Goal: Task Accomplishment & Management: Use online tool/utility

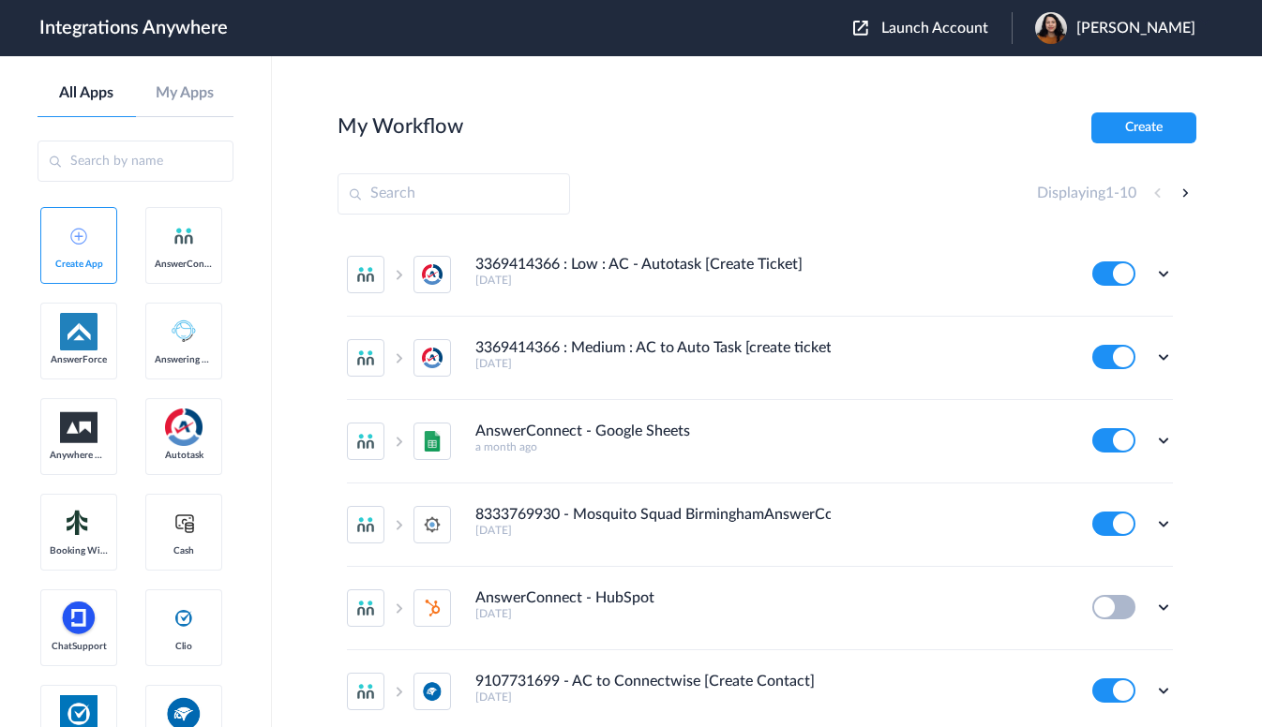
click at [950, 31] on span "Launch Account" at bounding box center [934, 28] width 107 height 15
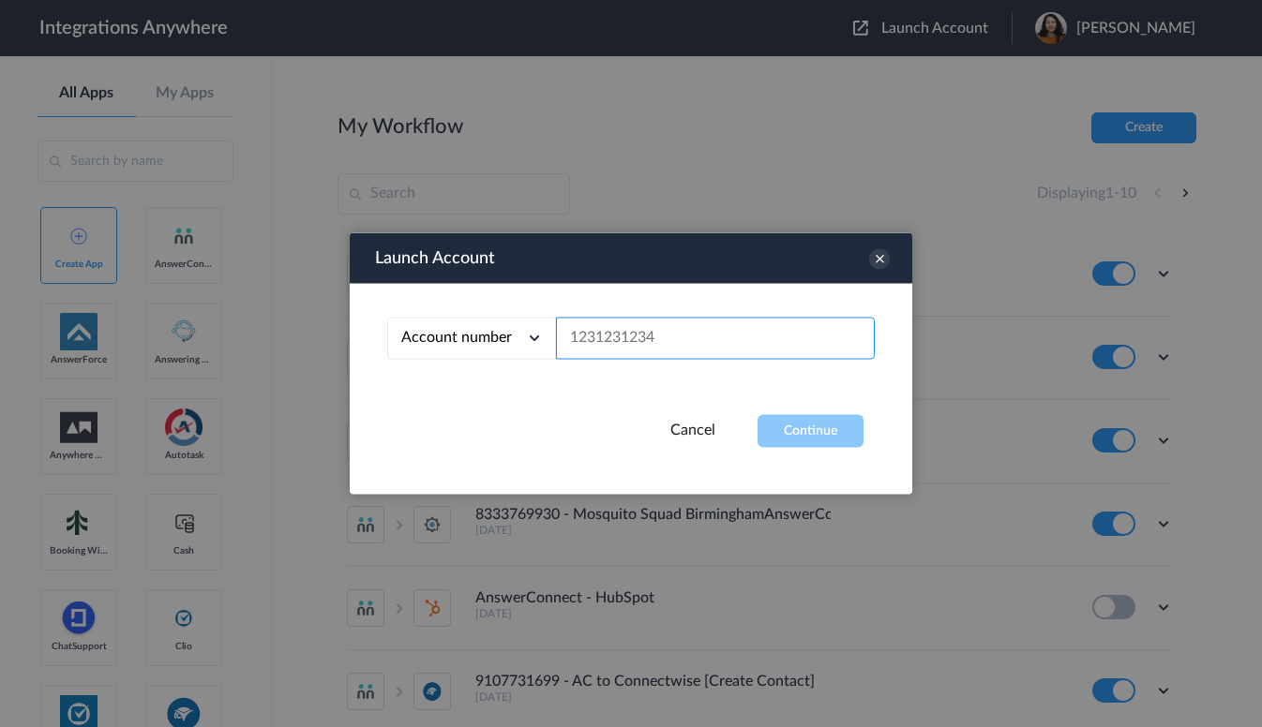
click at [771, 343] on input "text" at bounding box center [715, 339] width 319 height 42
paste input "9192990978"
type input "9192990978"
click at [827, 434] on button "Continue" at bounding box center [810, 431] width 106 height 33
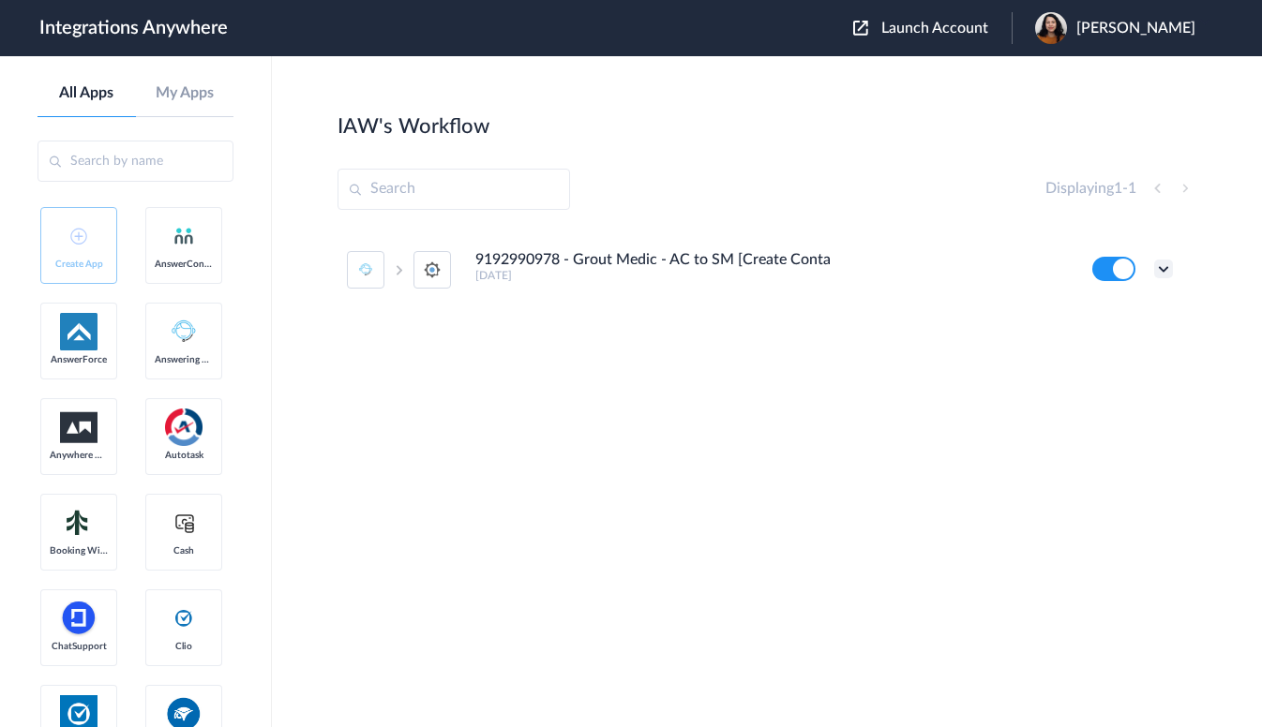
click at [1167, 268] on icon at bounding box center [1163, 269] width 19 height 19
click at [1130, 351] on link "Task history" at bounding box center [1110, 346] width 90 height 13
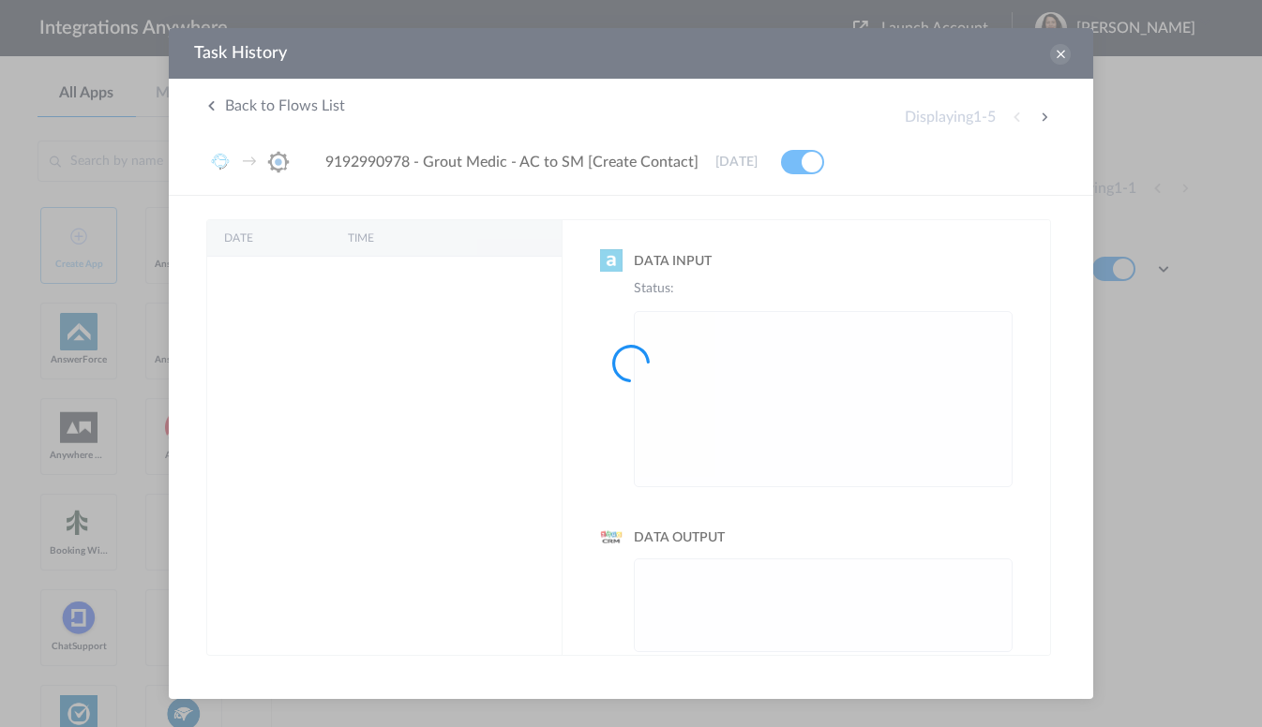
click at [1058, 52] on div at bounding box center [631, 363] width 1262 height 727
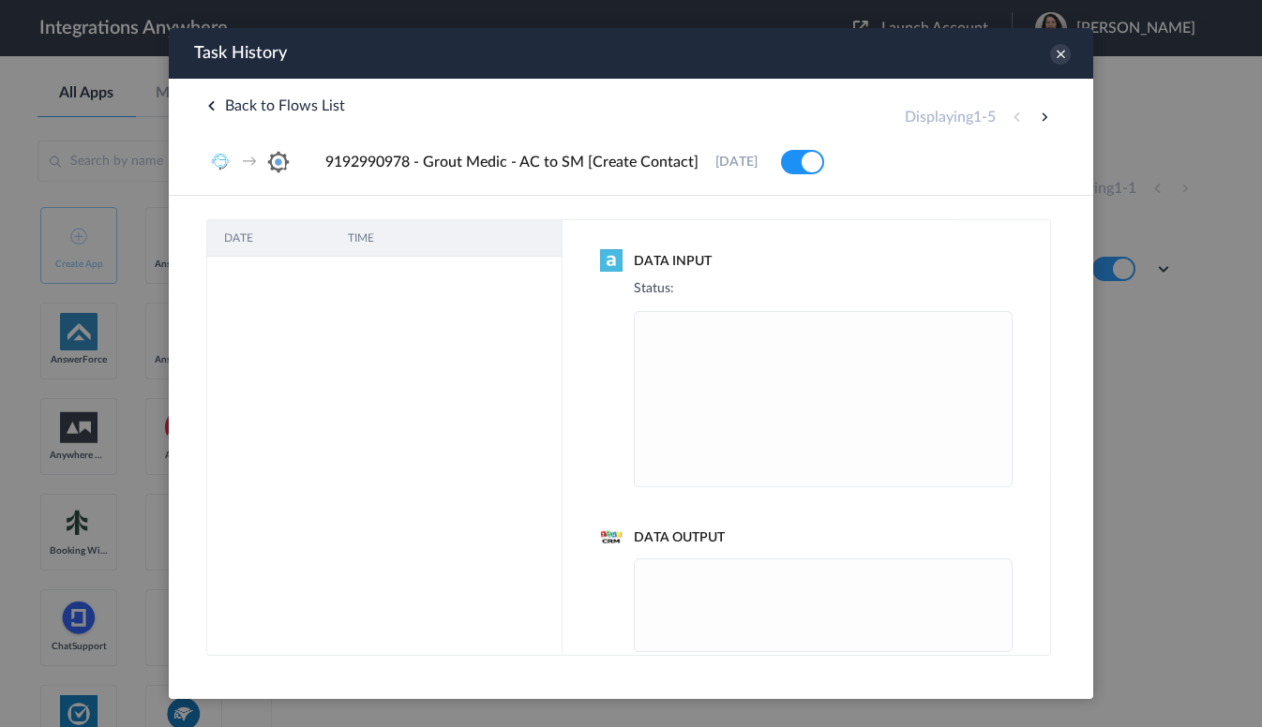
click at [1061, 60] on icon at bounding box center [1060, 54] width 21 height 21
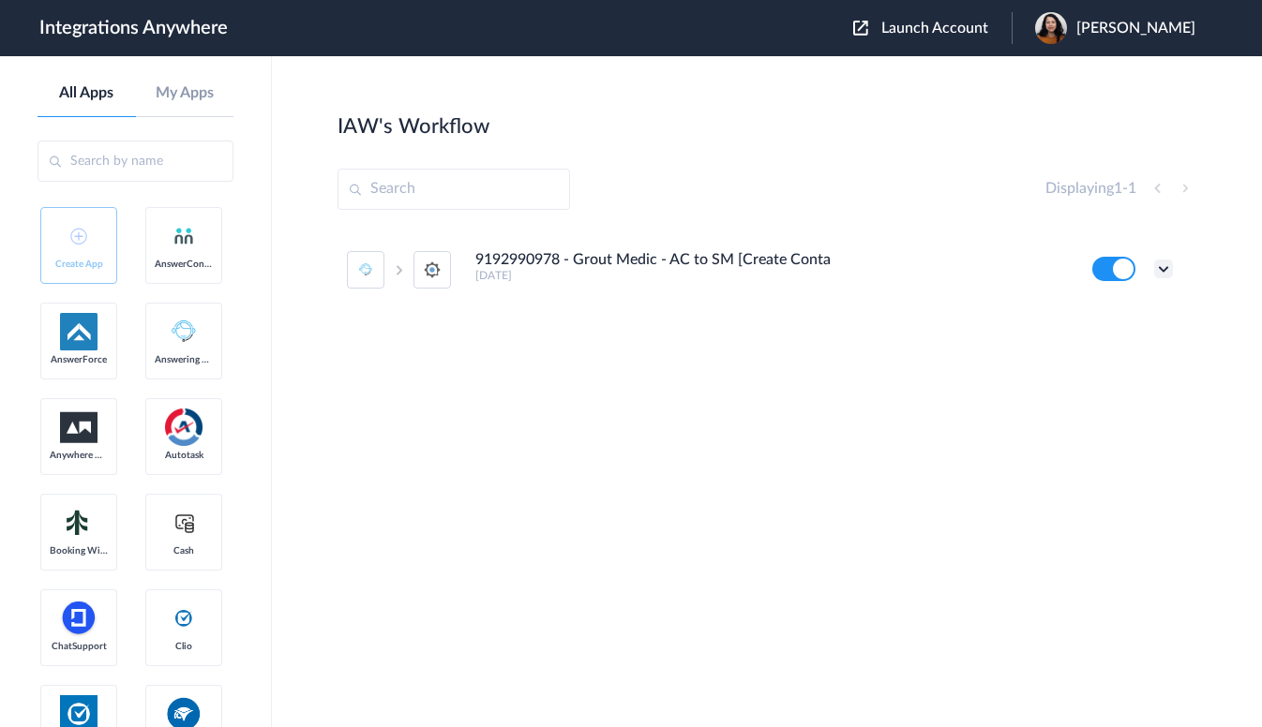
click at [1171, 271] on icon at bounding box center [1163, 269] width 19 height 19
click at [1120, 314] on li "Edit" at bounding box center [1112, 312] width 122 height 35
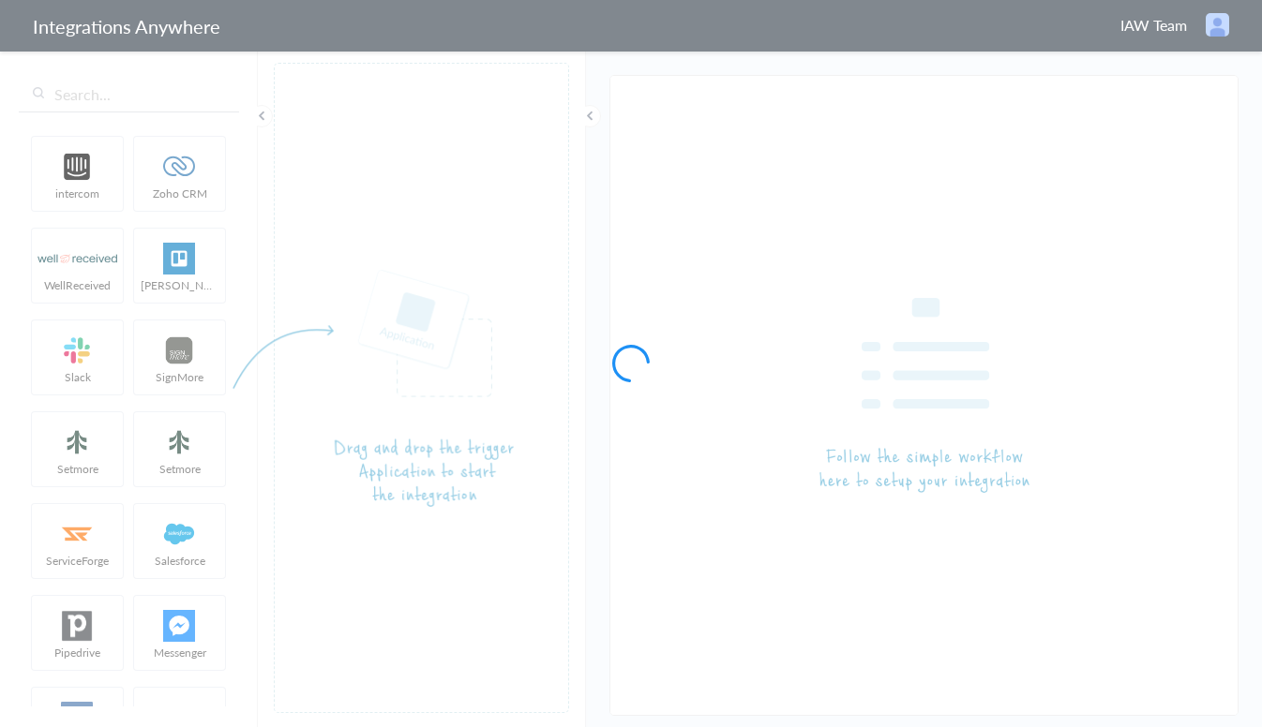
type input "9192990978 - Grout Medic - AC to SM [Create Contact]"
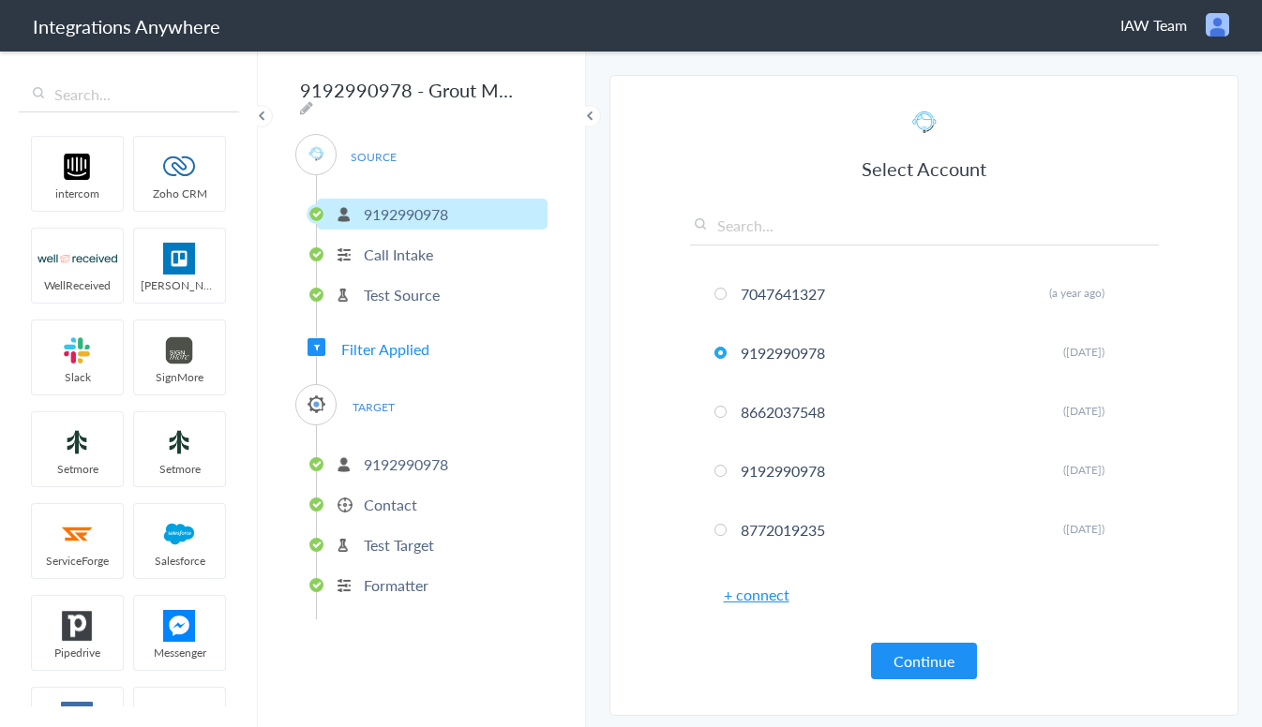
click at [415, 457] on p "9192990978" at bounding box center [406, 465] width 84 height 22
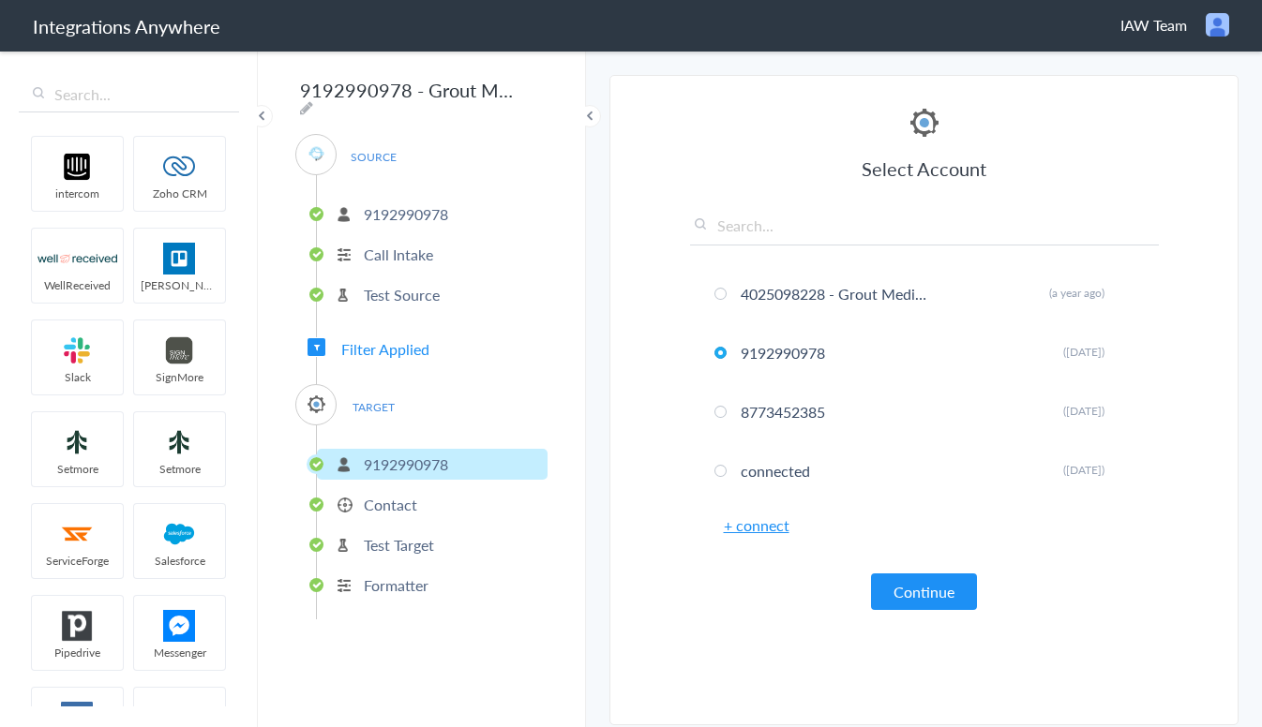
click at [378, 504] on p "Contact" at bounding box center [390, 505] width 53 height 22
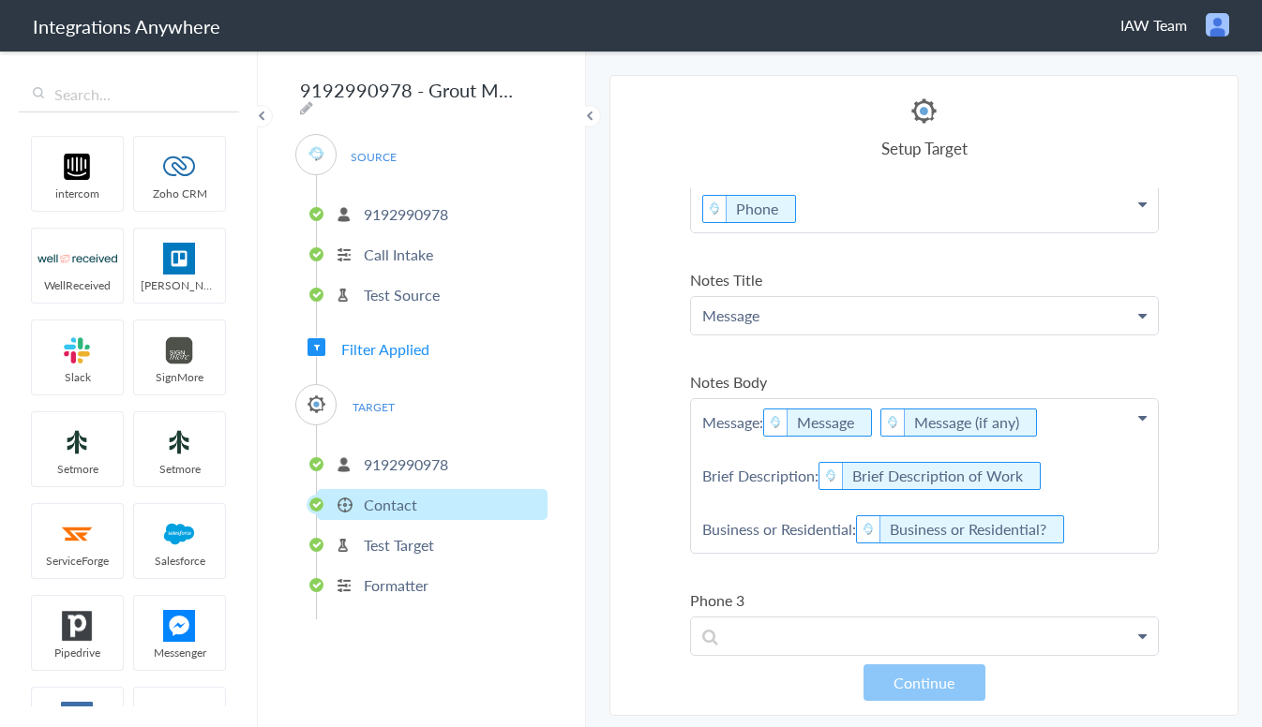
scroll to position [281, 0]
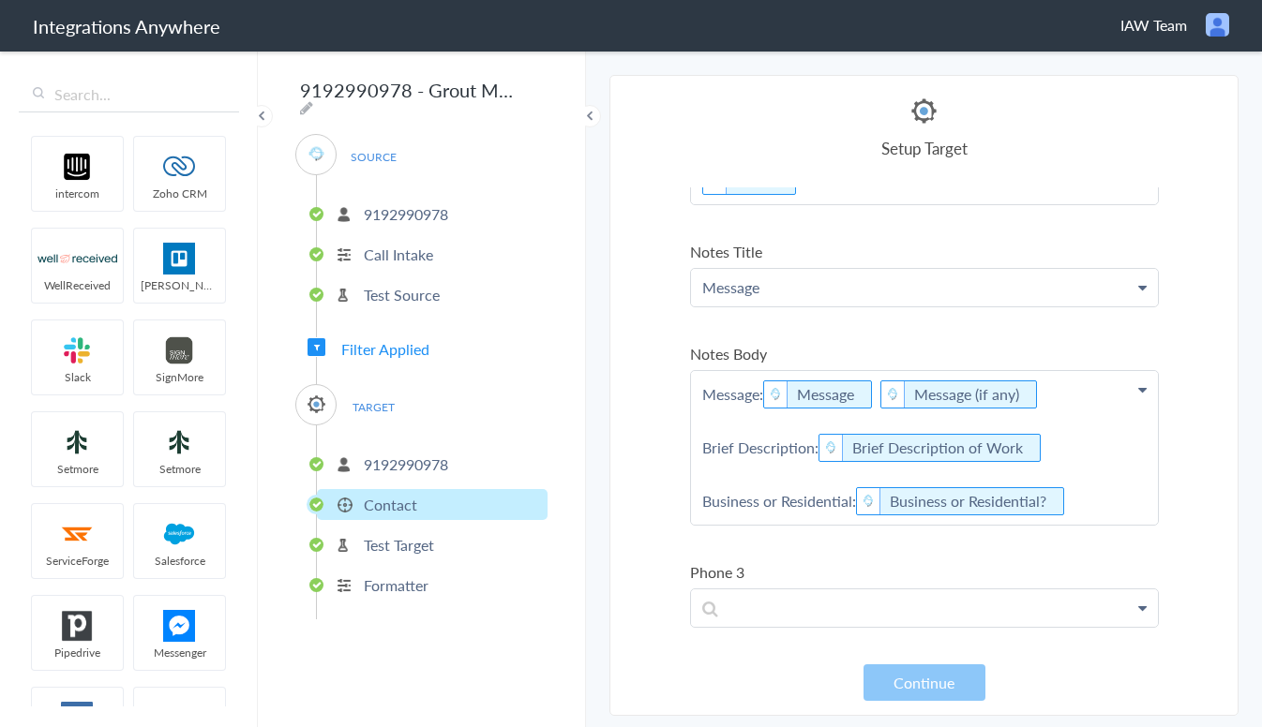
click at [1072, 445] on p "Message: Message Message (if any) Brief Description: Brief Description of Work …" at bounding box center [924, 458] width 467 height 175
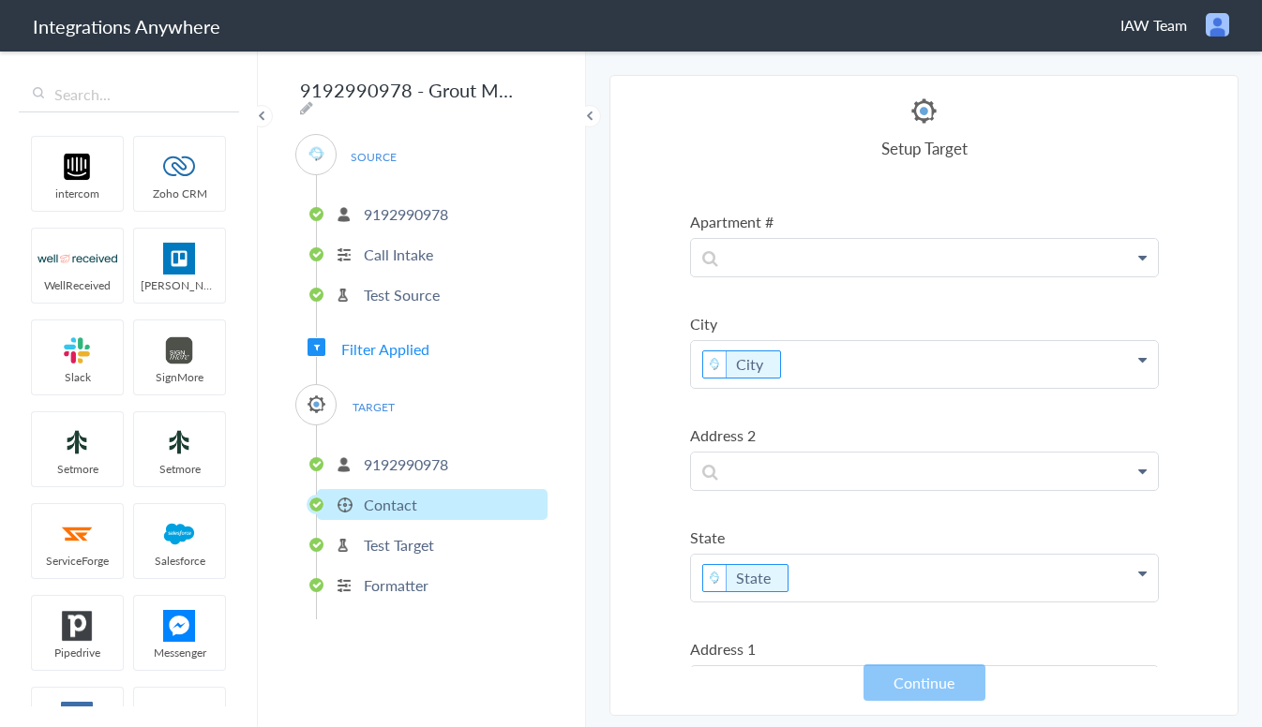
scroll to position [1007, 0]
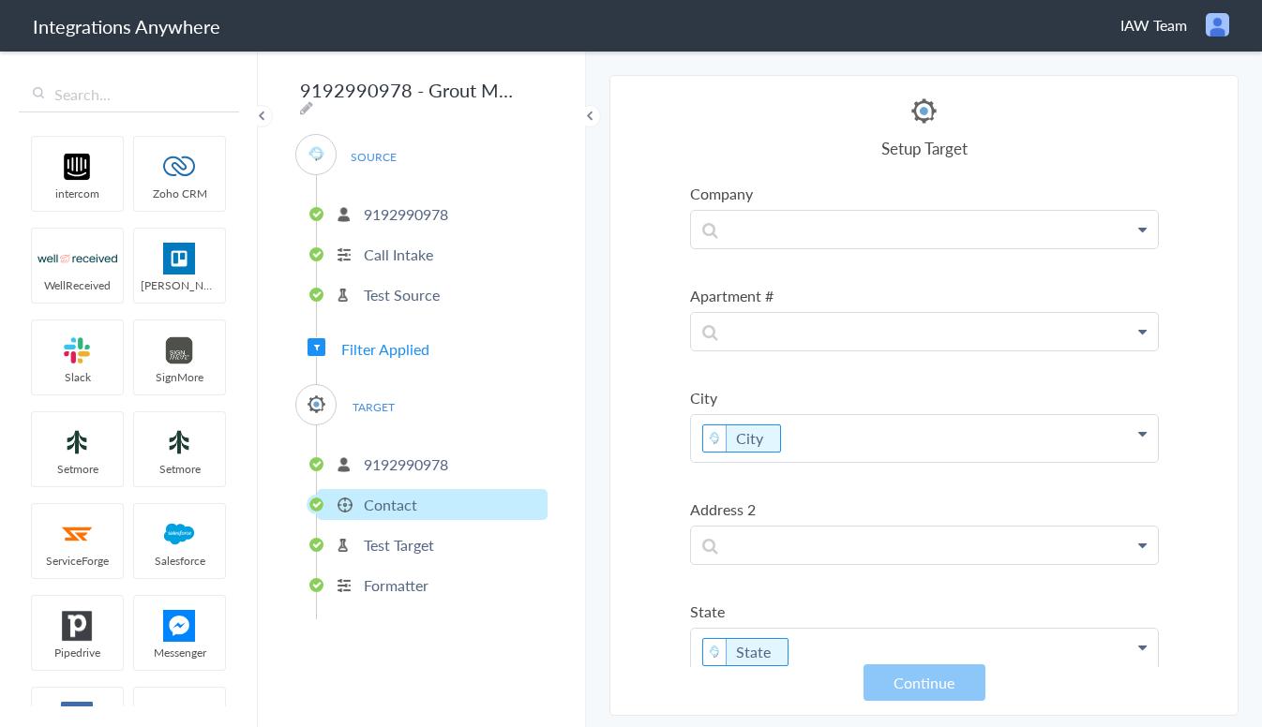
click at [1203, 366] on section "Select Account 7047641327 Rename Delete (a year ago) 9192990978 Rename Delete (…" at bounding box center [923, 395] width 629 height 641
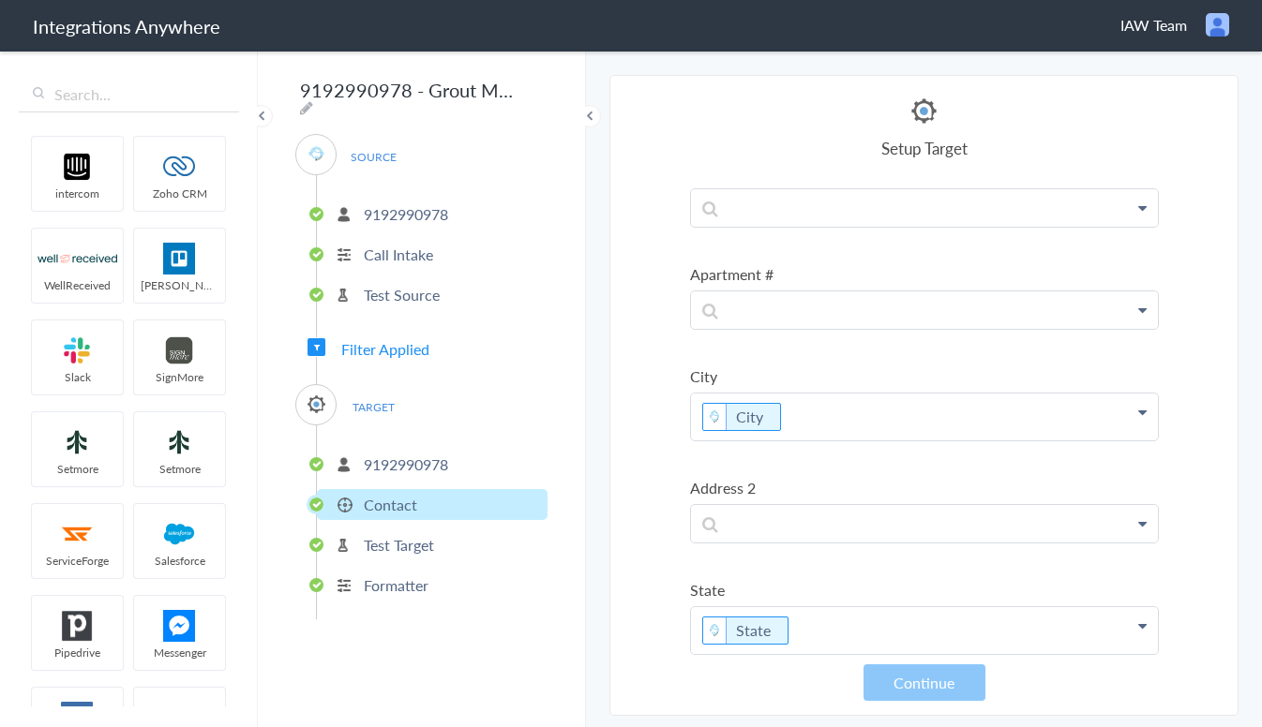
scroll to position [0, 0]
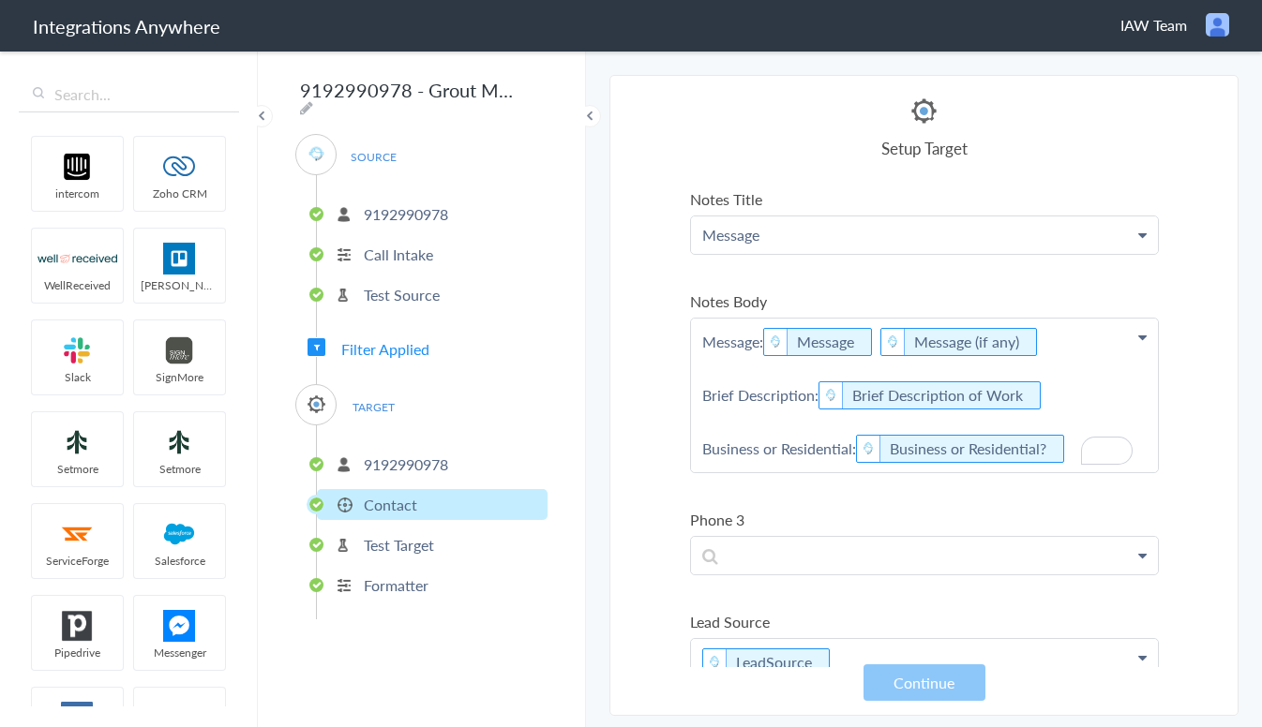
click at [1204, 294] on section "Select Account 7047641327 Rename Delete (a year ago) 9192990978 Rename Delete (…" at bounding box center [923, 395] width 629 height 641
click at [1094, 390] on p "Message: Message Message (if any) Brief Description: Brief Description of Work …" at bounding box center [924, 396] width 467 height 154
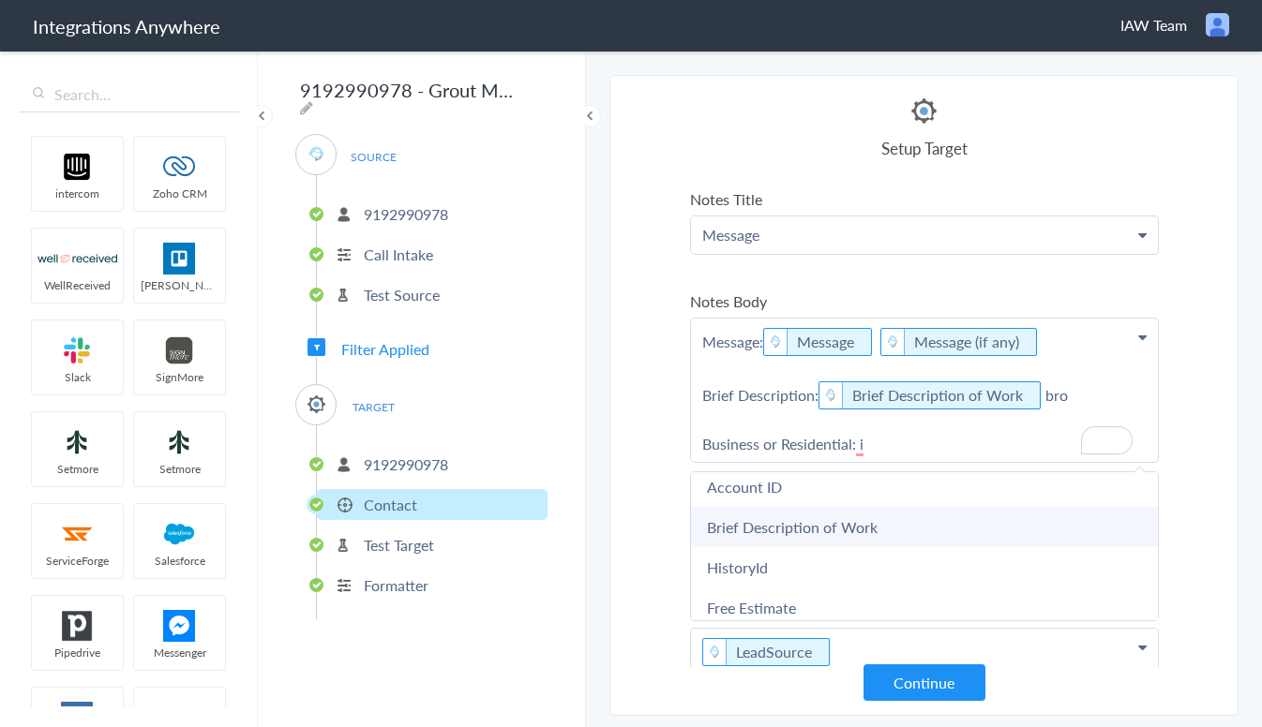
click at [0, 0] on link "Brief Description of Work" at bounding box center [0, 0] width 0 height 0
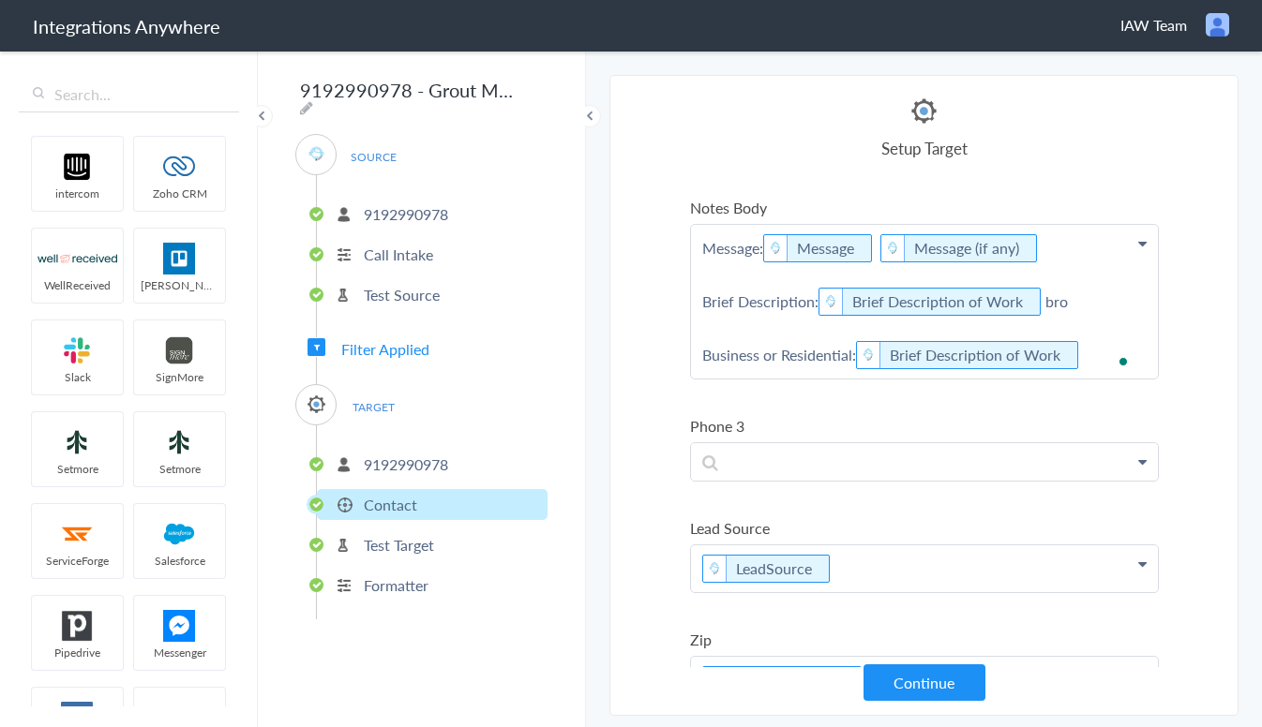
click at [1075, 357] on p "Message: Message Message (if any) Brief Description: Brief Description of Work …" at bounding box center [924, 302] width 467 height 154
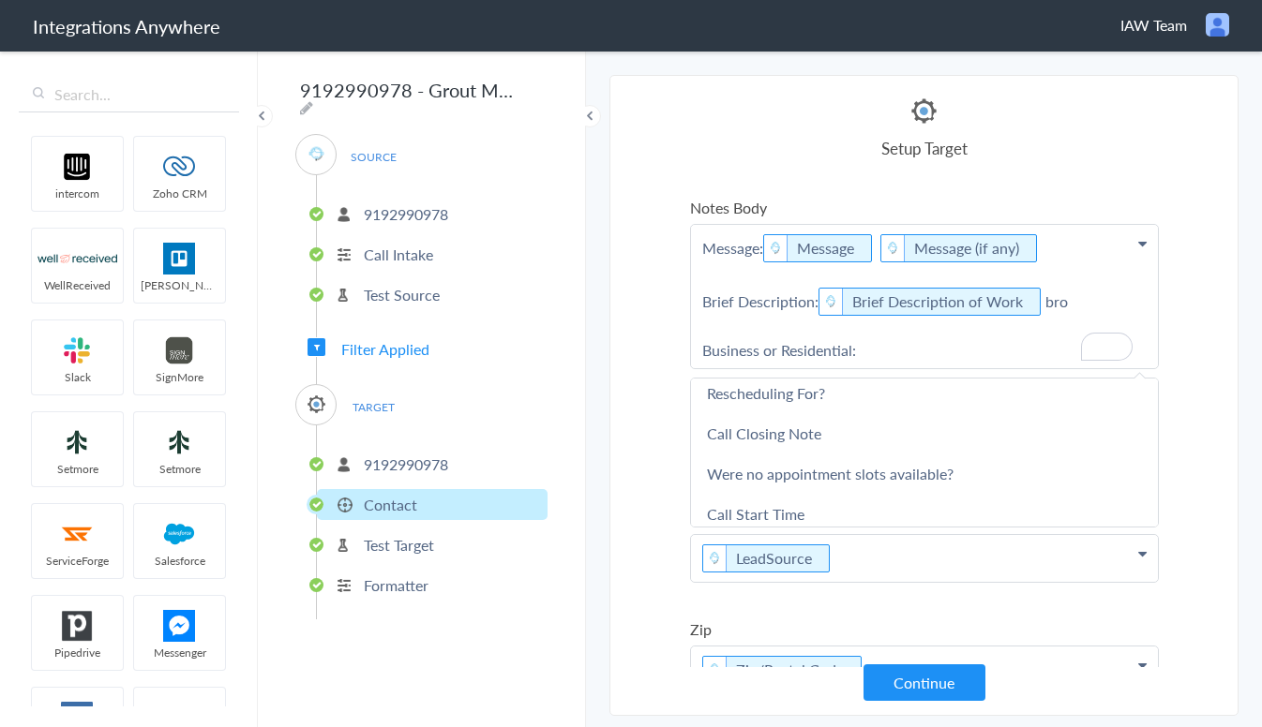
click at [900, 351] on p "Message: Message Message (if any) Brief Description: Brief Description of Work …" at bounding box center [924, 296] width 467 height 143
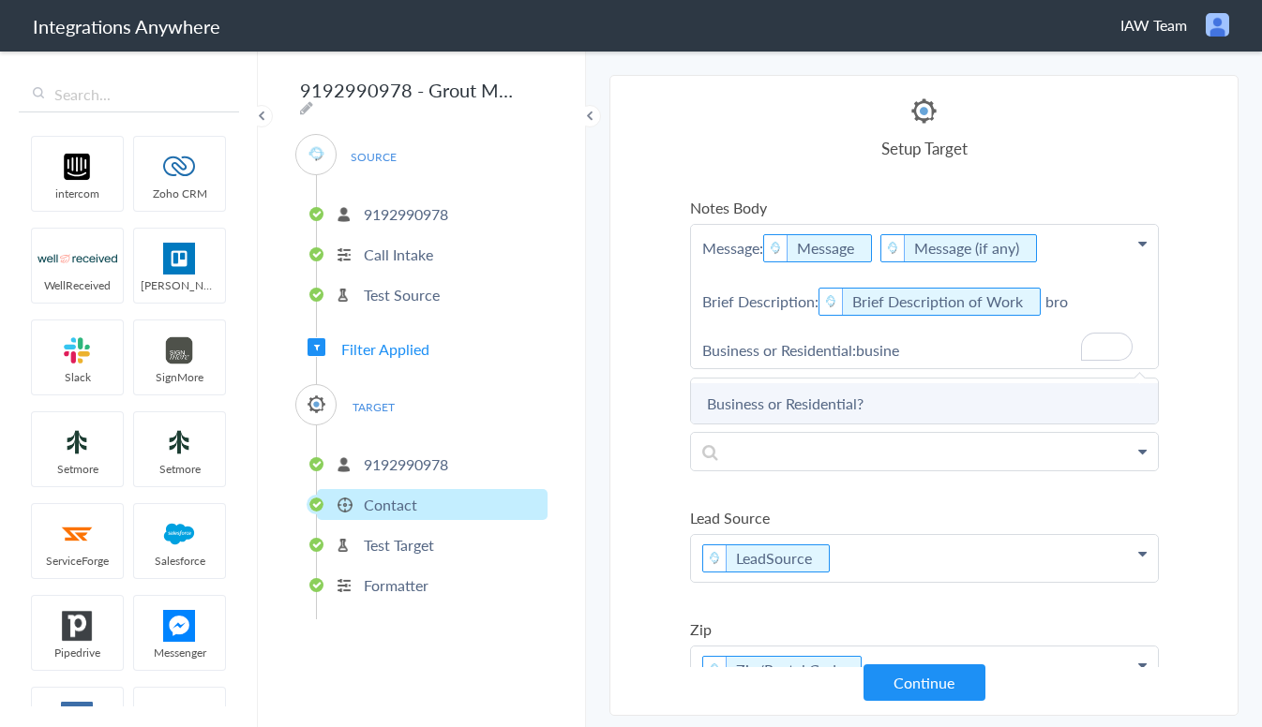
click at [0, 0] on link "Business or Residential?" at bounding box center [0, 0] width 0 height 0
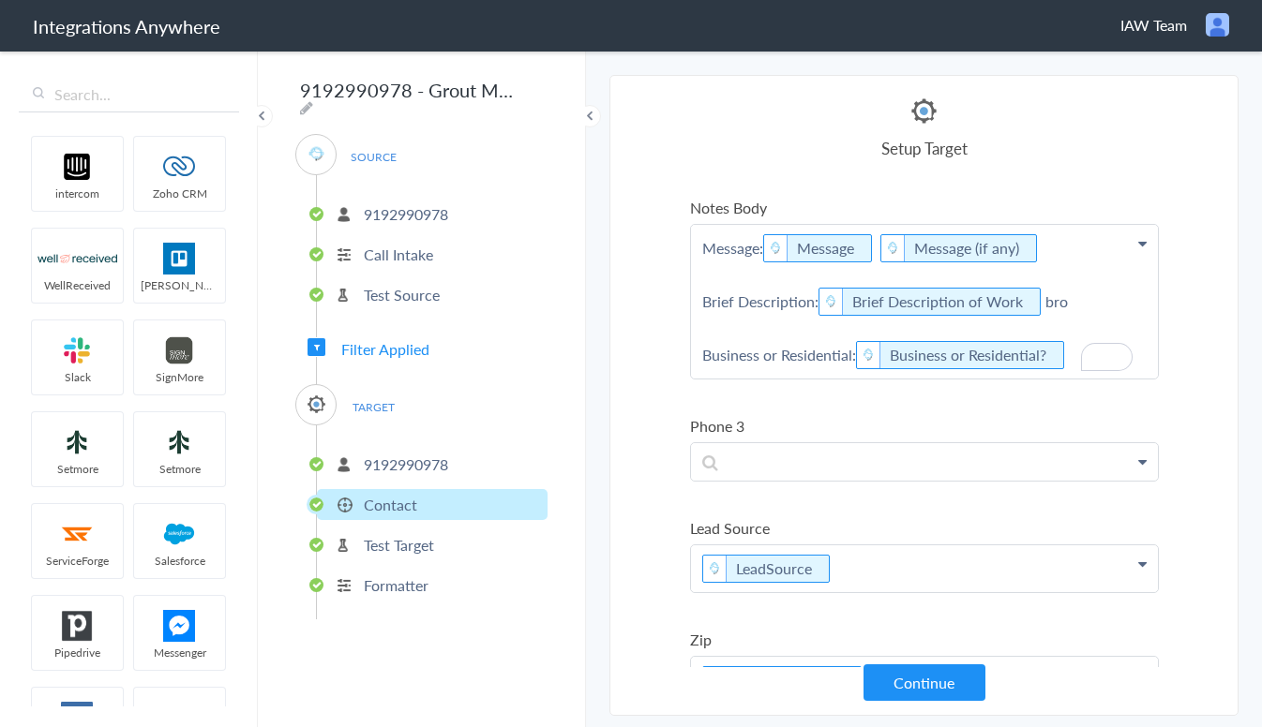
click at [1202, 390] on section "Select Account 7047641327 Rename Delete (a year ago) 9192990978 Rename Delete (…" at bounding box center [923, 395] width 629 height 641
click at [1073, 307] on p "Message: Message Message (if any) Brief Description: Brief Description of Work …" at bounding box center [924, 302] width 467 height 154
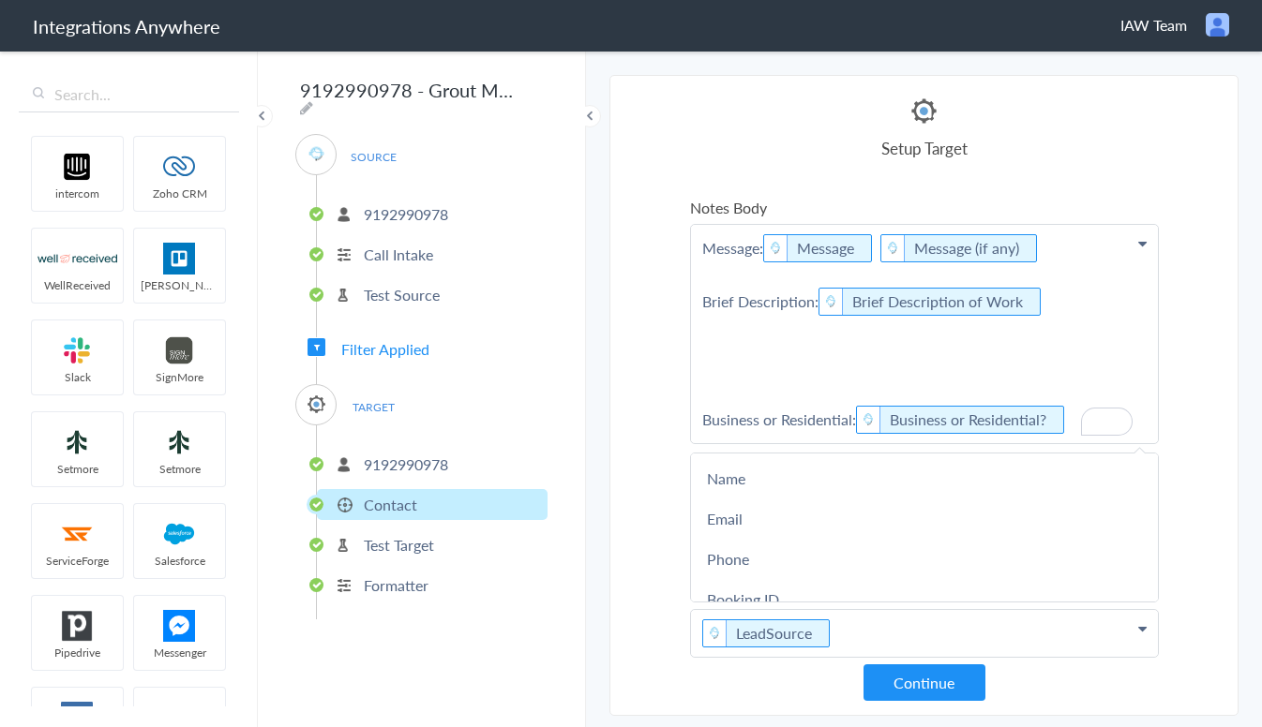
click at [1051, 307] on p "Message: Message Message (if any) Brief Description: Brief Description of Work …" at bounding box center [924, 334] width 467 height 218
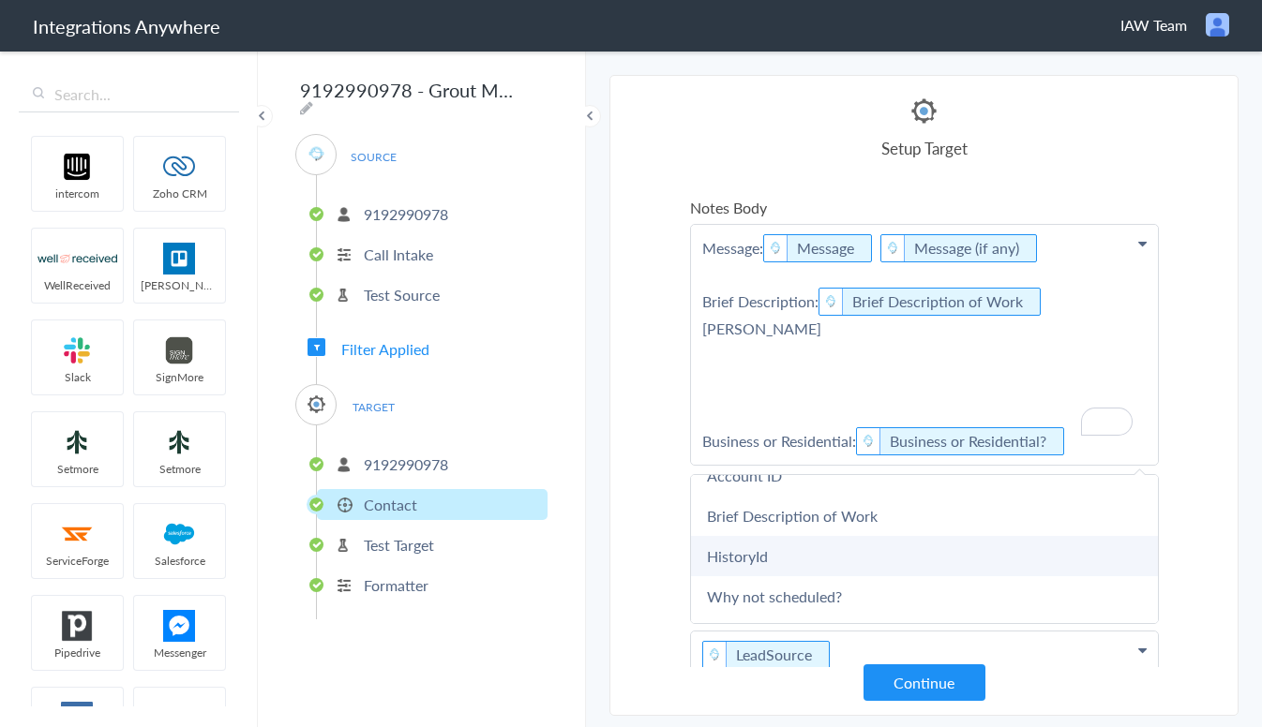
scroll to position [921, 0]
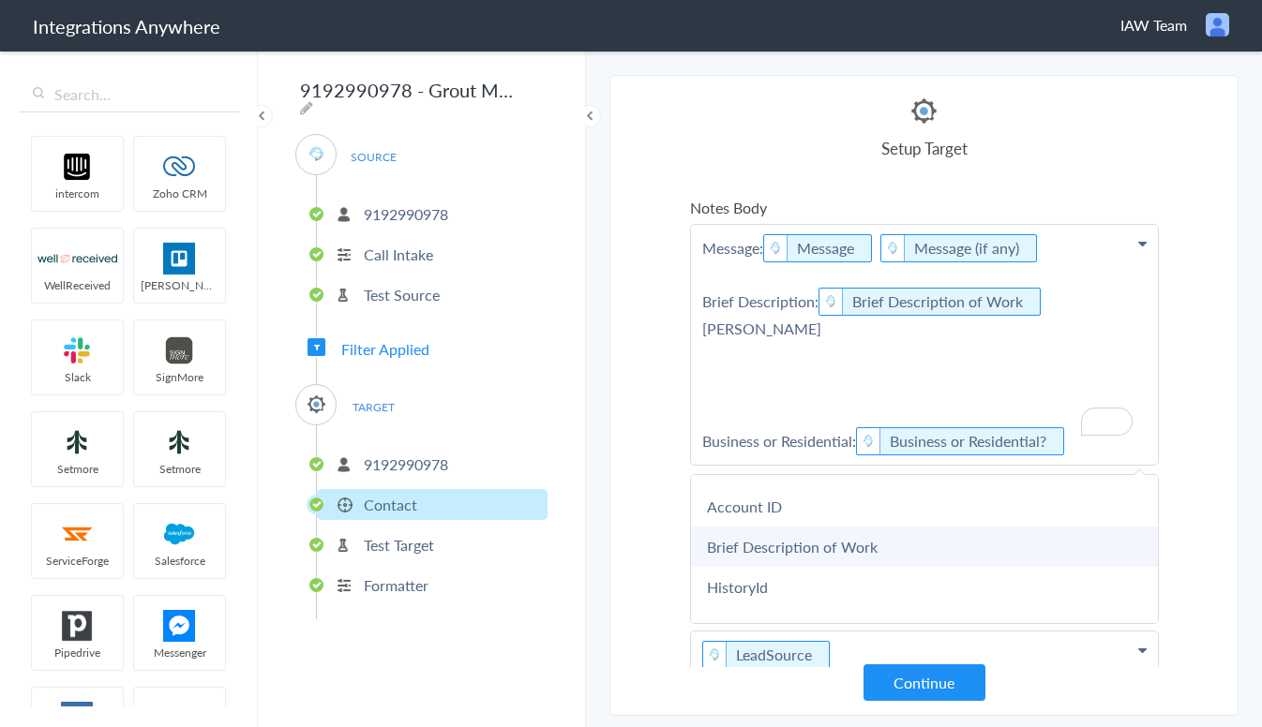
click at [0, 0] on link "Brief Description of Work" at bounding box center [0, 0] width 0 height 0
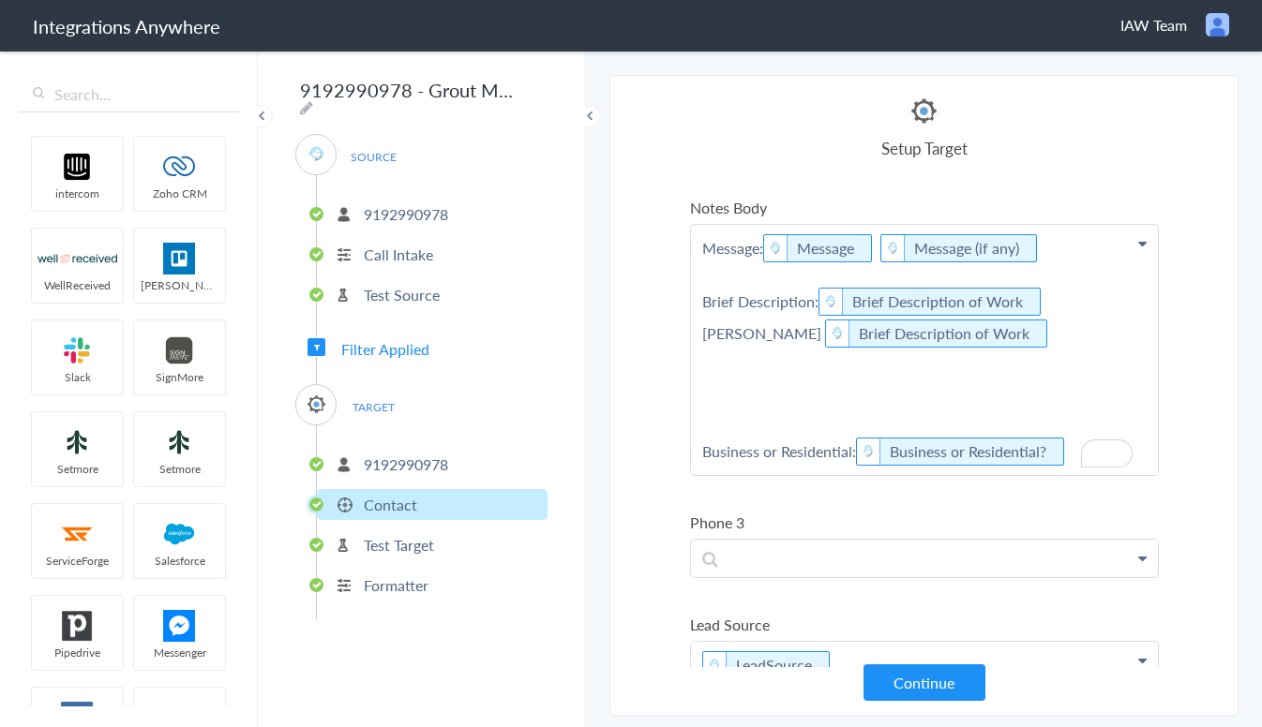
click at [1071, 303] on p "Message: Message Message (if any) Brief Description: Brief Description of Work …" at bounding box center [924, 350] width 467 height 250
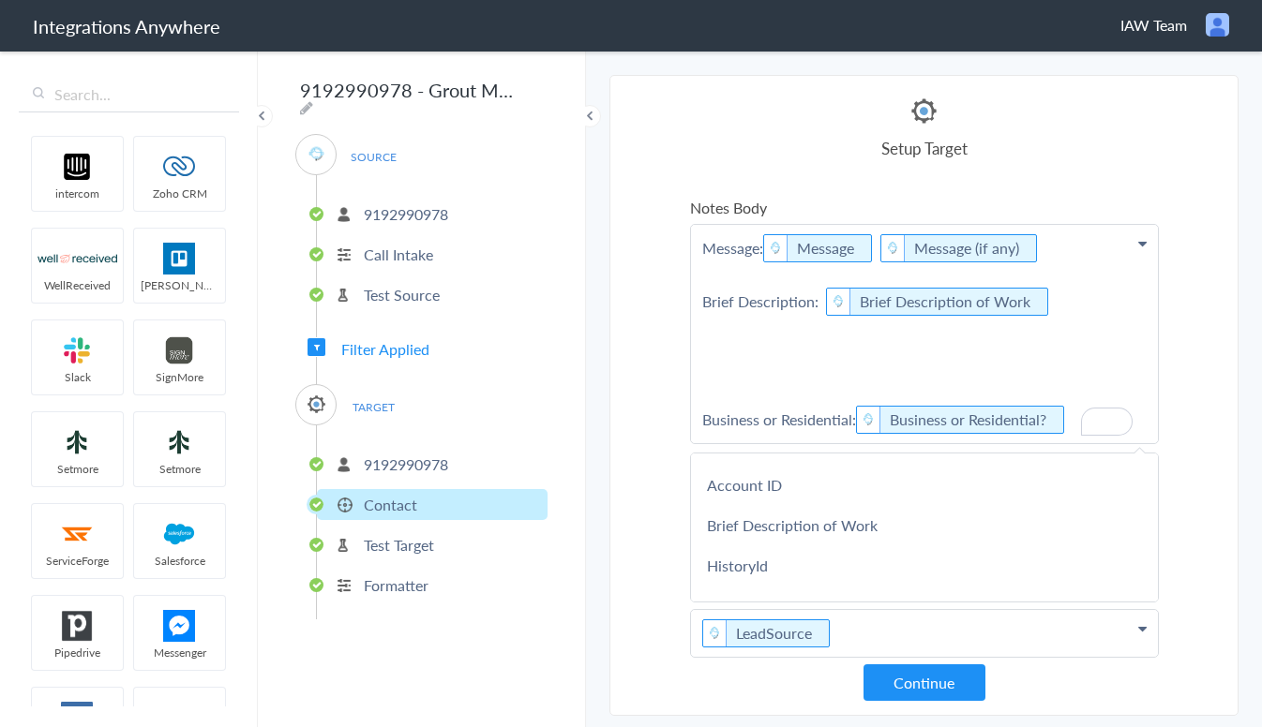
click at [1056, 305] on p "Message: Message Message (if any) Brief Description: Brief Description of Work …" at bounding box center [924, 334] width 467 height 218
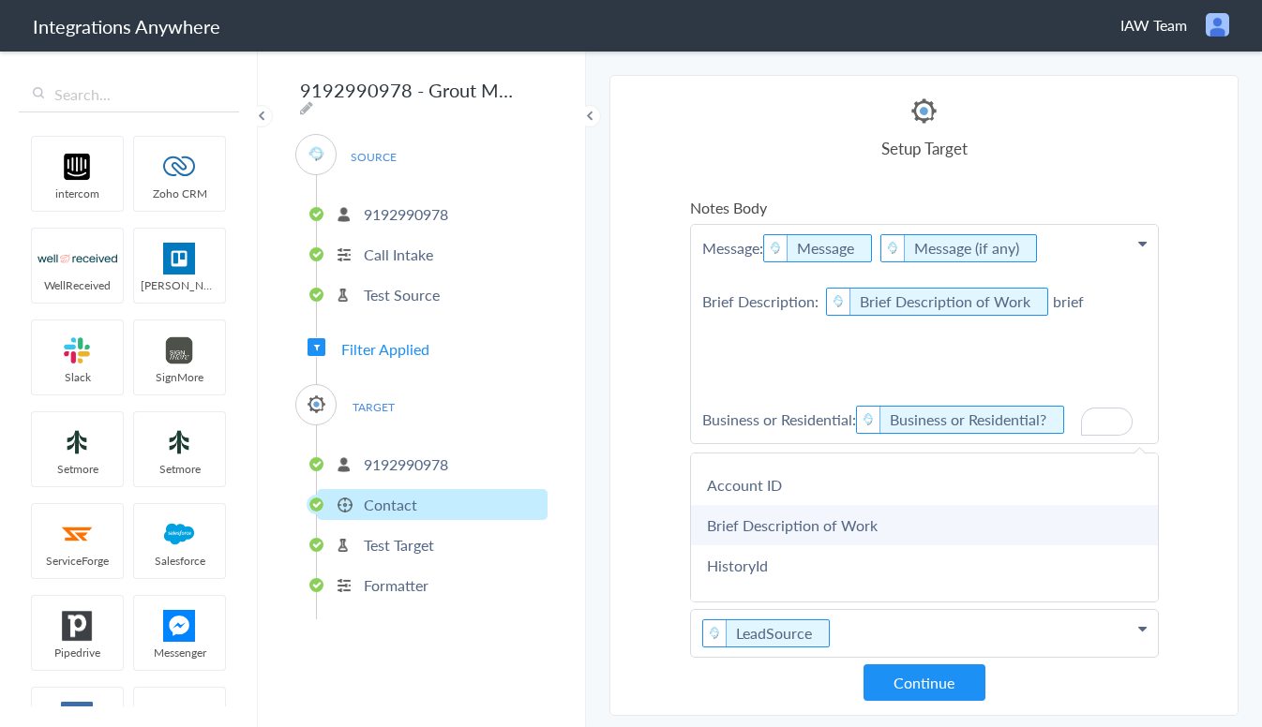
click at [0, 0] on link "Brief Description of Work" at bounding box center [0, 0] width 0 height 0
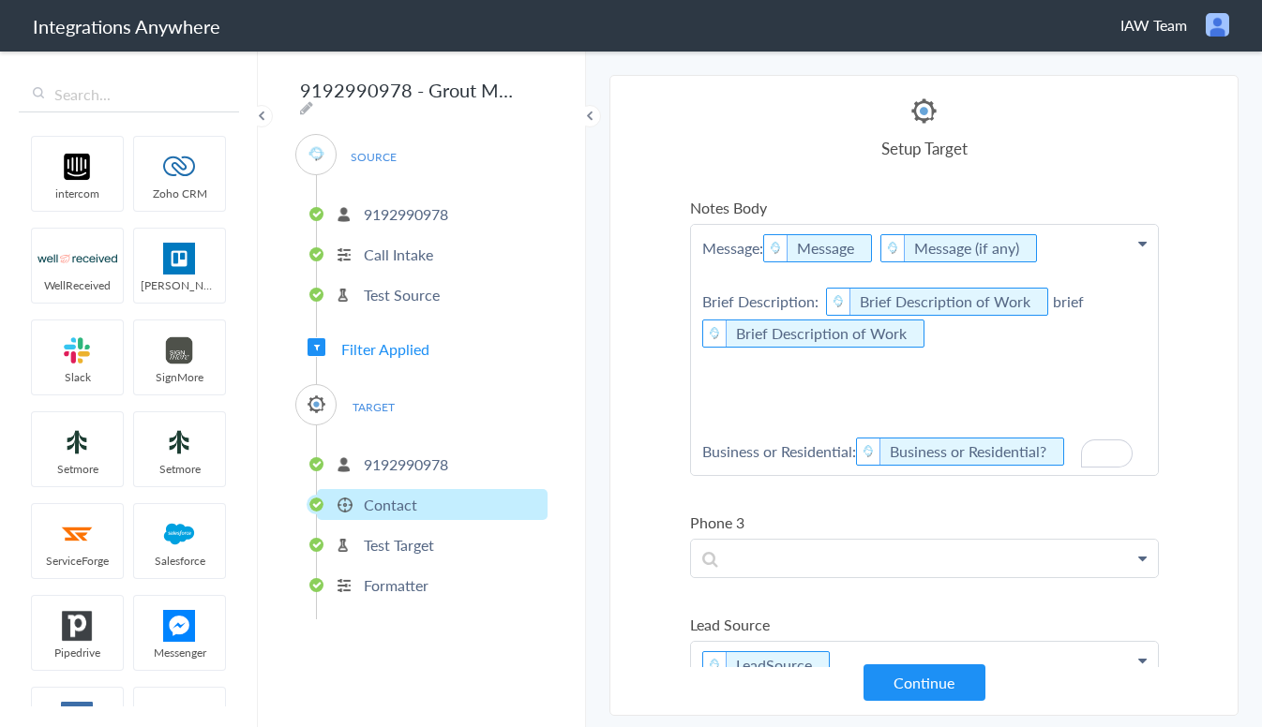
click at [1089, 295] on p "Message: Message Message (if any) Brief Description: Brief Description of Work …" at bounding box center [924, 350] width 467 height 250
drag, startPoint x: 801, startPoint y: 122, endPoint x: 798, endPoint y: 106, distance: 16.4
click at [801, 122] on div "Setup Target" at bounding box center [924, 127] width 469 height 65
click at [952, 681] on button "Continue" at bounding box center [924, 683] width 122 height 37
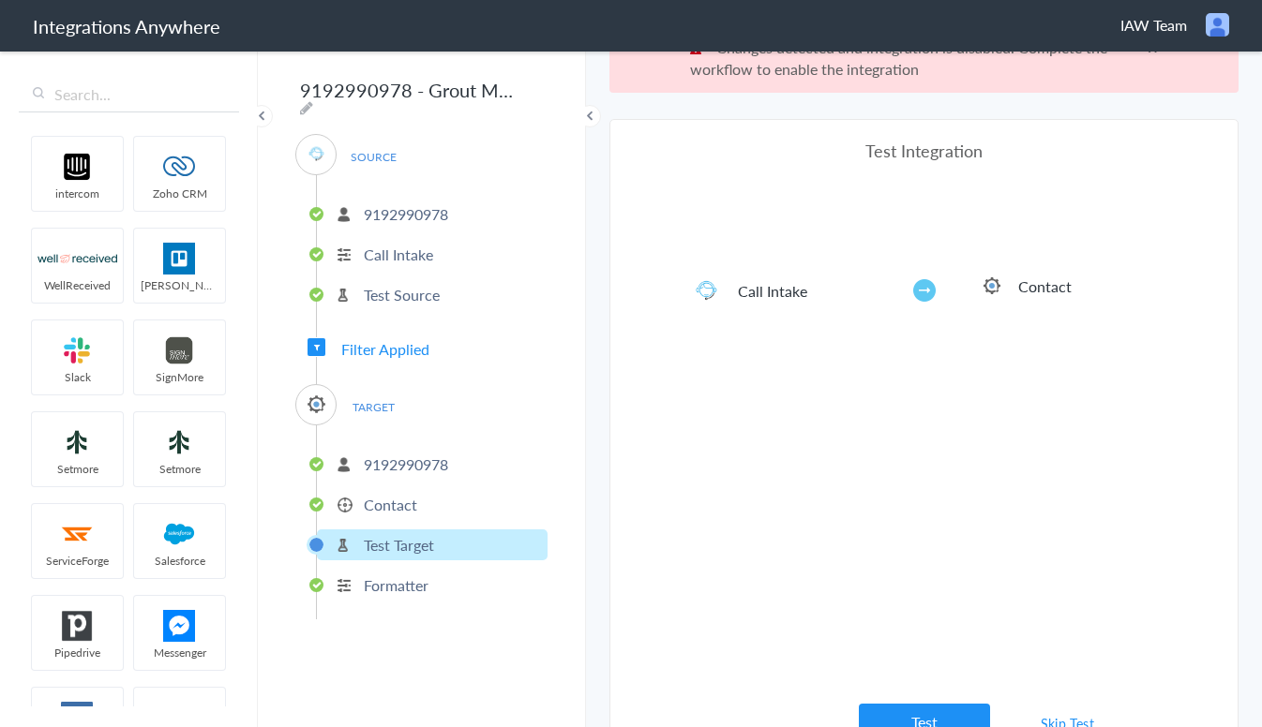
scroll to position [69, 0]
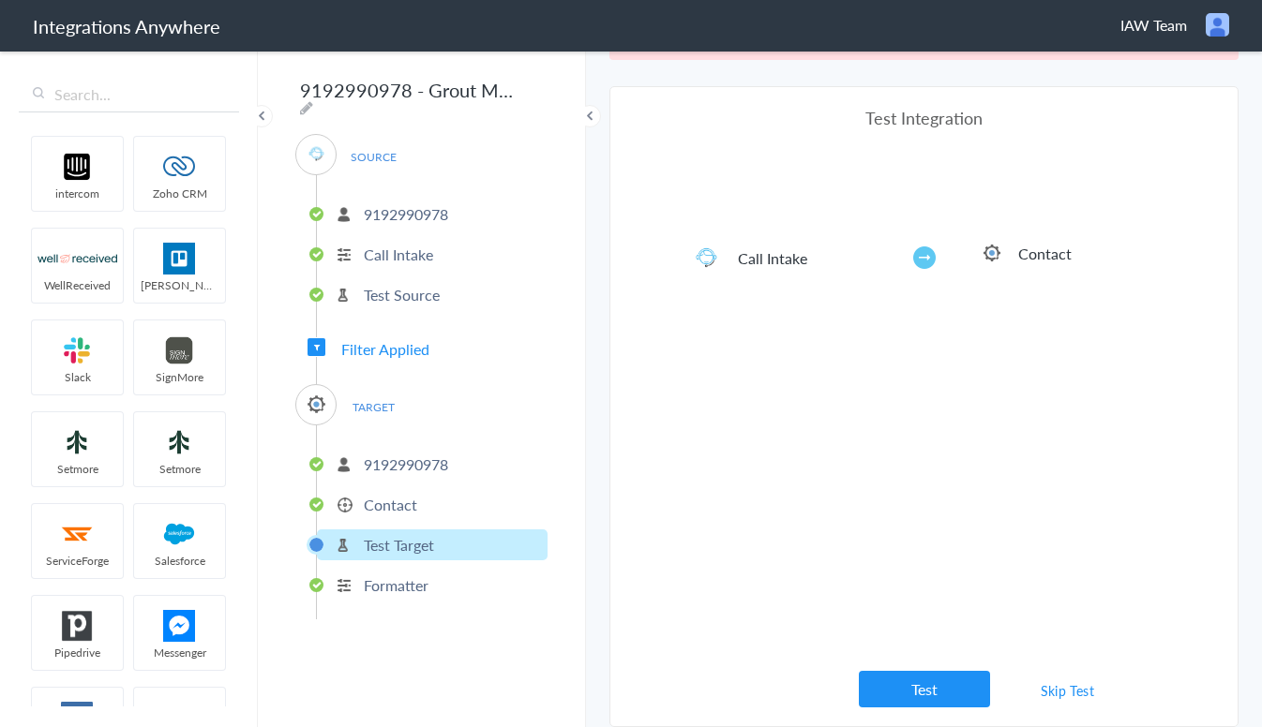
click at [936, 673] on button "Test" at bounding box center [924, 689] width 131 height 37
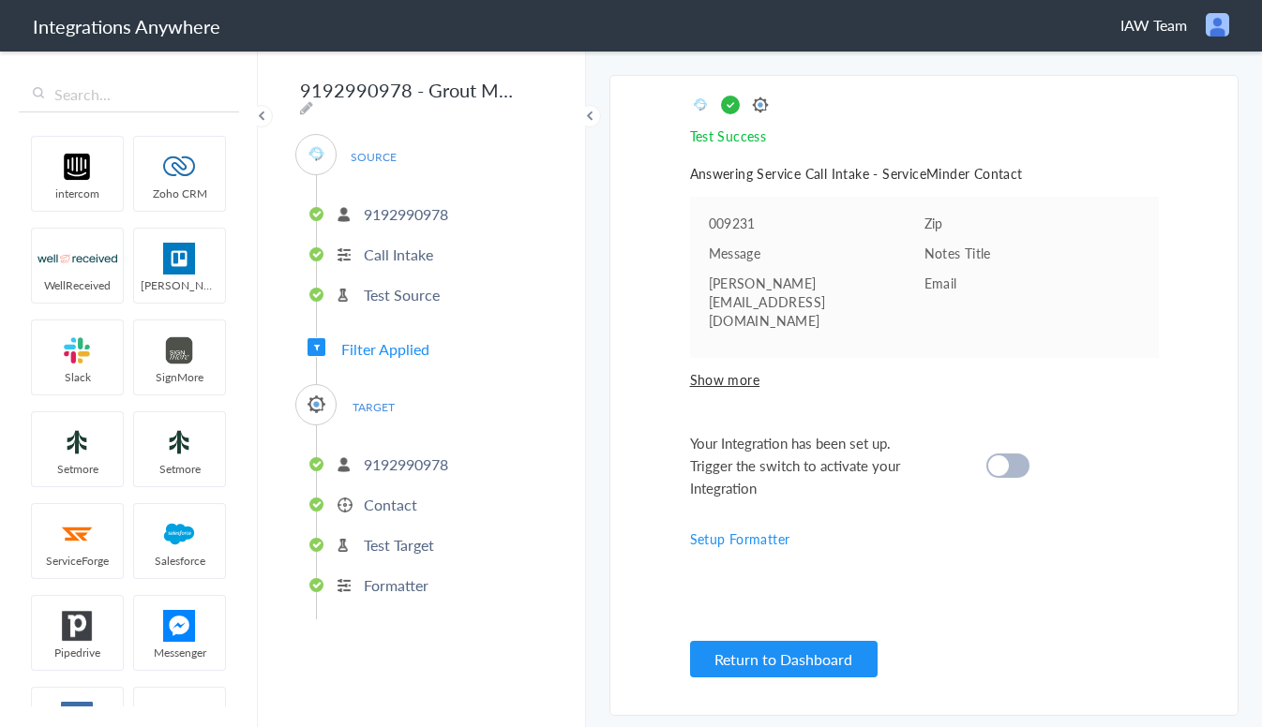
scroll to position [0, 0]
click at [994, 456] on cite at bounding box center [998, 466] width 21 height 21
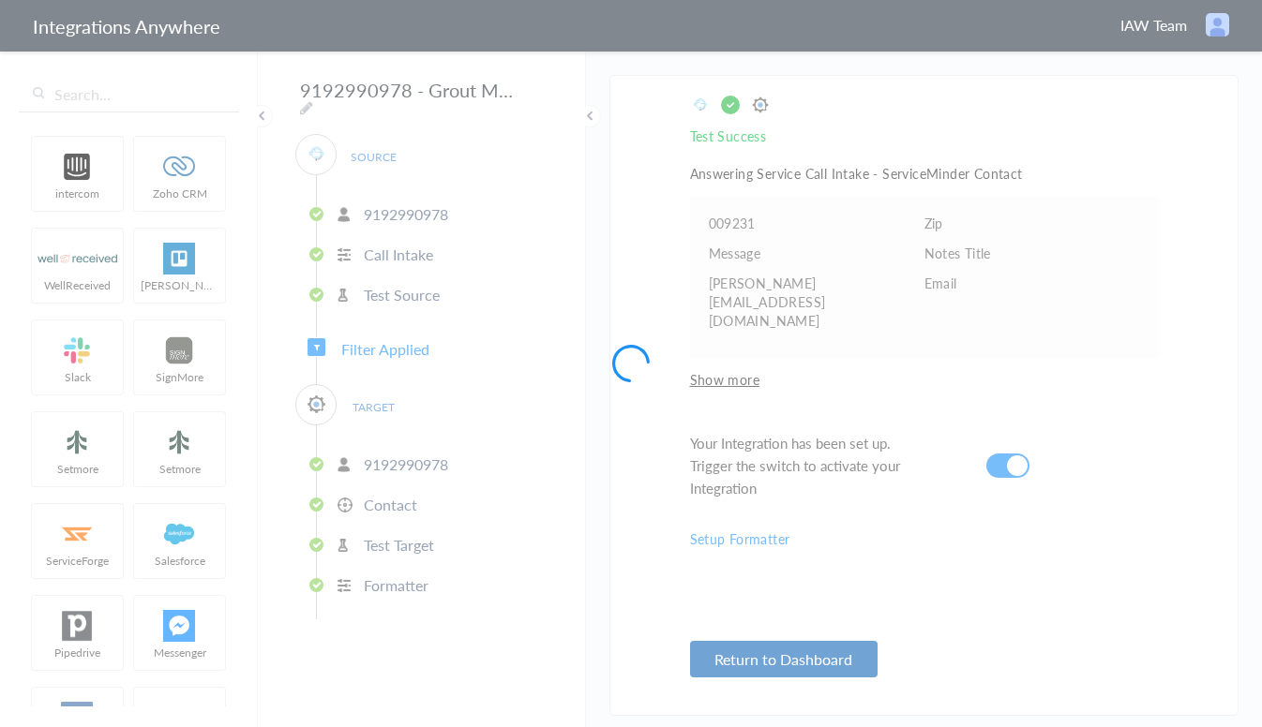
click at [803, 660] on div at bounding box center [631, 363] width 1262 height 727
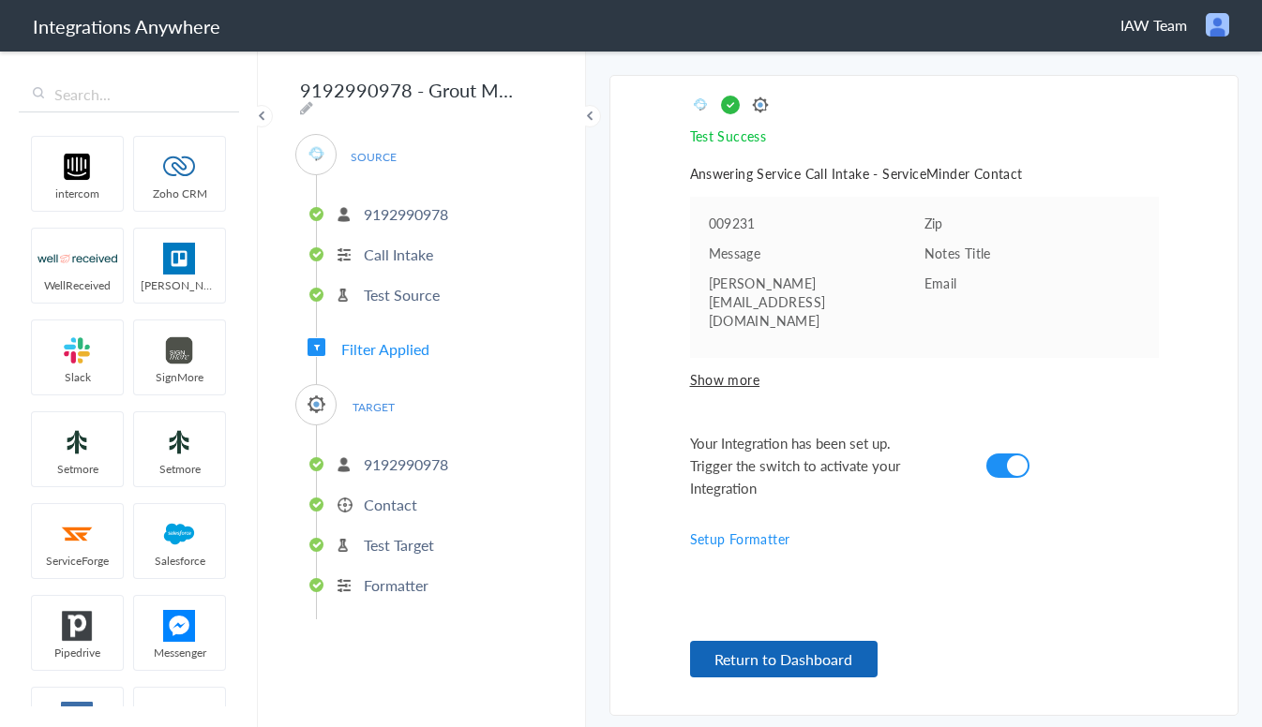
click at [798, 650] on button "Return to Dashboard" at bounding box center [783, 659] width 187 height 37
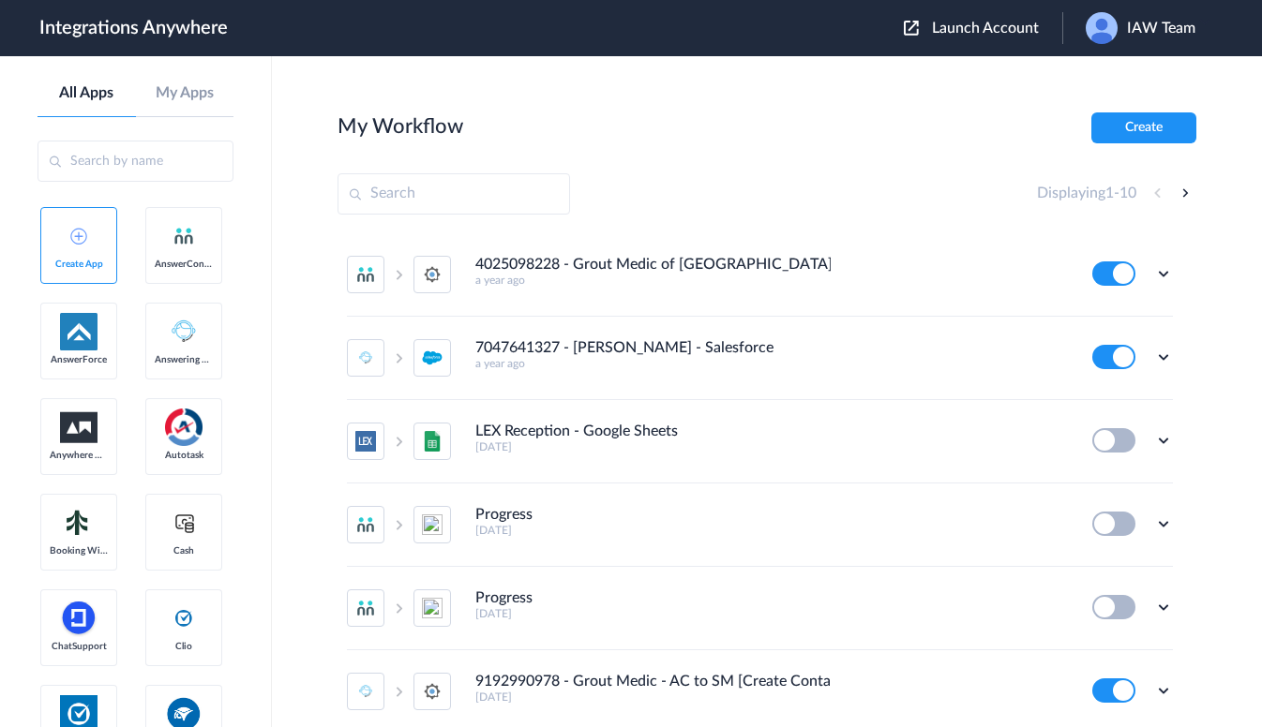
drag, startPoint x: 837, startPoint y: 160, endPoint x: 829, endPoint y: 133, distance: 28.5
click at [837, 160] on section "My Workflow Create Displaying 1 - 10 4025098228 - Grout Medic of Omaha [AC to S…" at bounding box center [766, 447] width 859 height 671
click at [863, 128] on div "My Workflow Create" at bounding box center [766, 127] width 859 height 31
click at [963, 23] on span "Launch Account" at bounding box center [985, 28] width 107 height 15
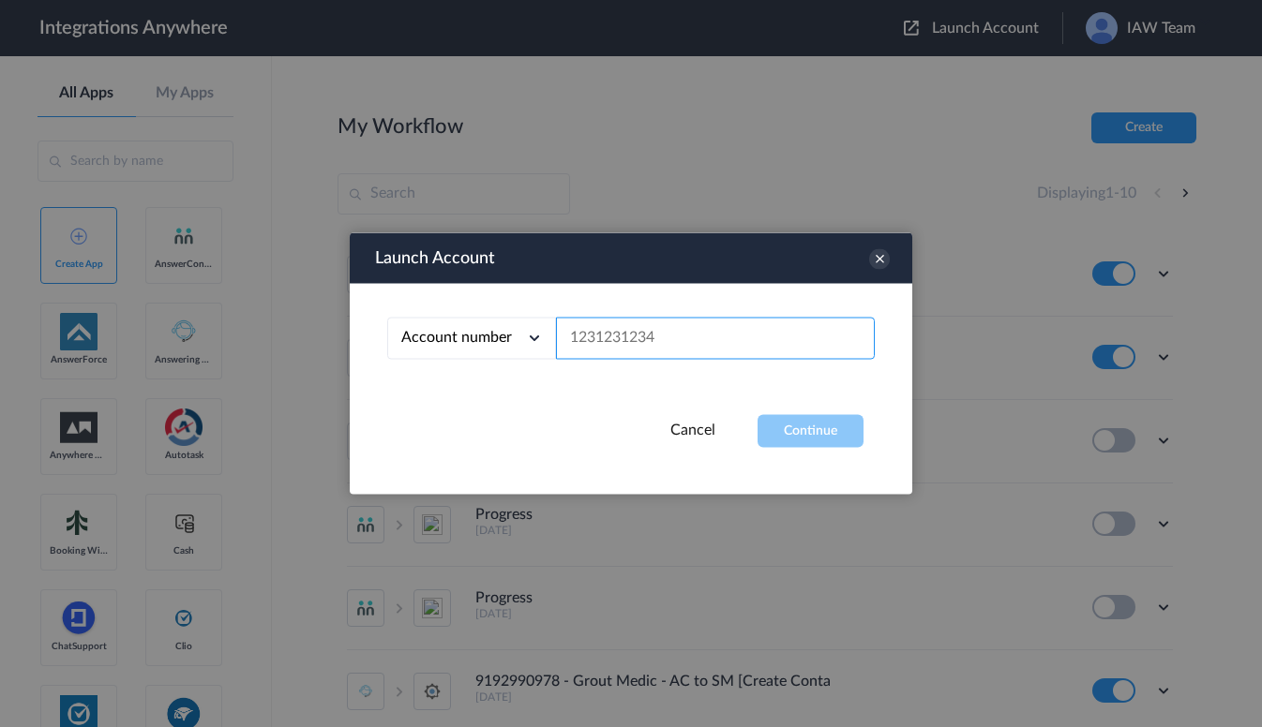
click at [608, 341] on input "text" at bounding box center [715, 339] width 319 height 42
click at [608, 339] on input "text" at bounding box center [715, 339] width 319 height 42
paste input "9192990978"
type input "9192990978"
click at [801, 420] on button "Continue" at bounding box center [810, 431] width 106 height 33
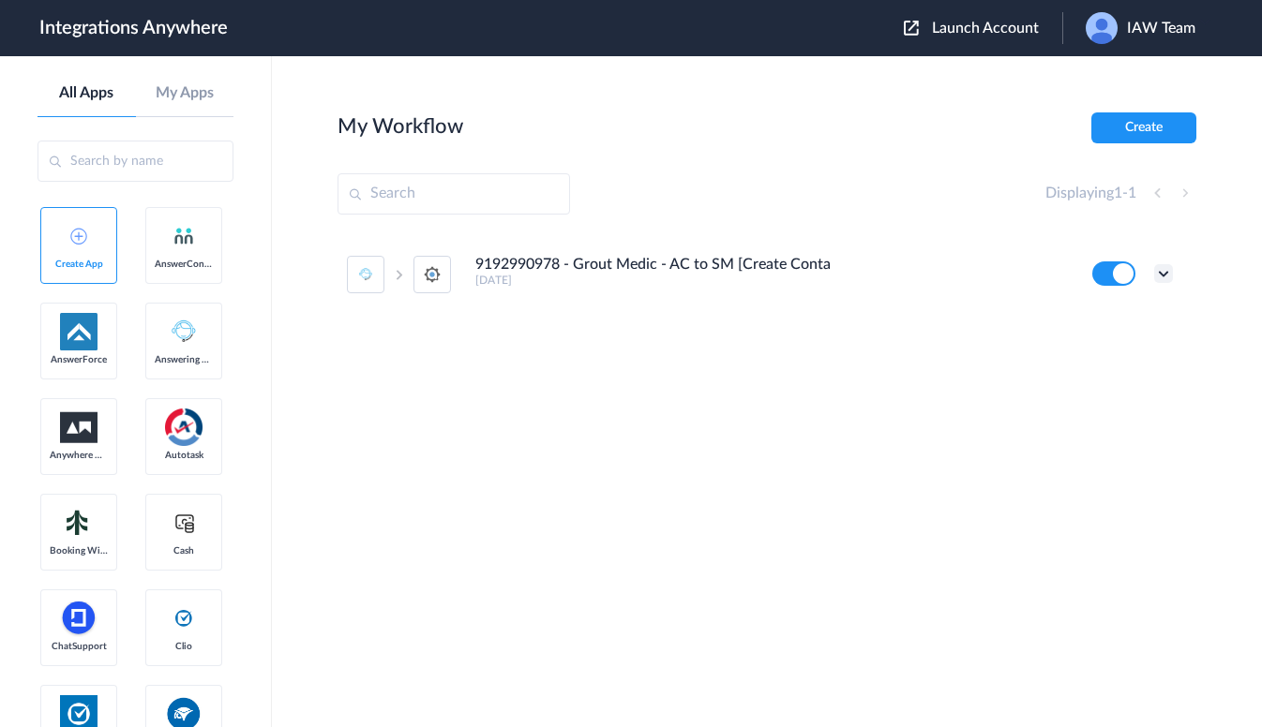
click at [1164, 273] on icon at bounding box center [1163, 273] width 19 height 19
click at [1104, 352] on link "Task history" at bounding box center [1110, 351] width 90 height 13
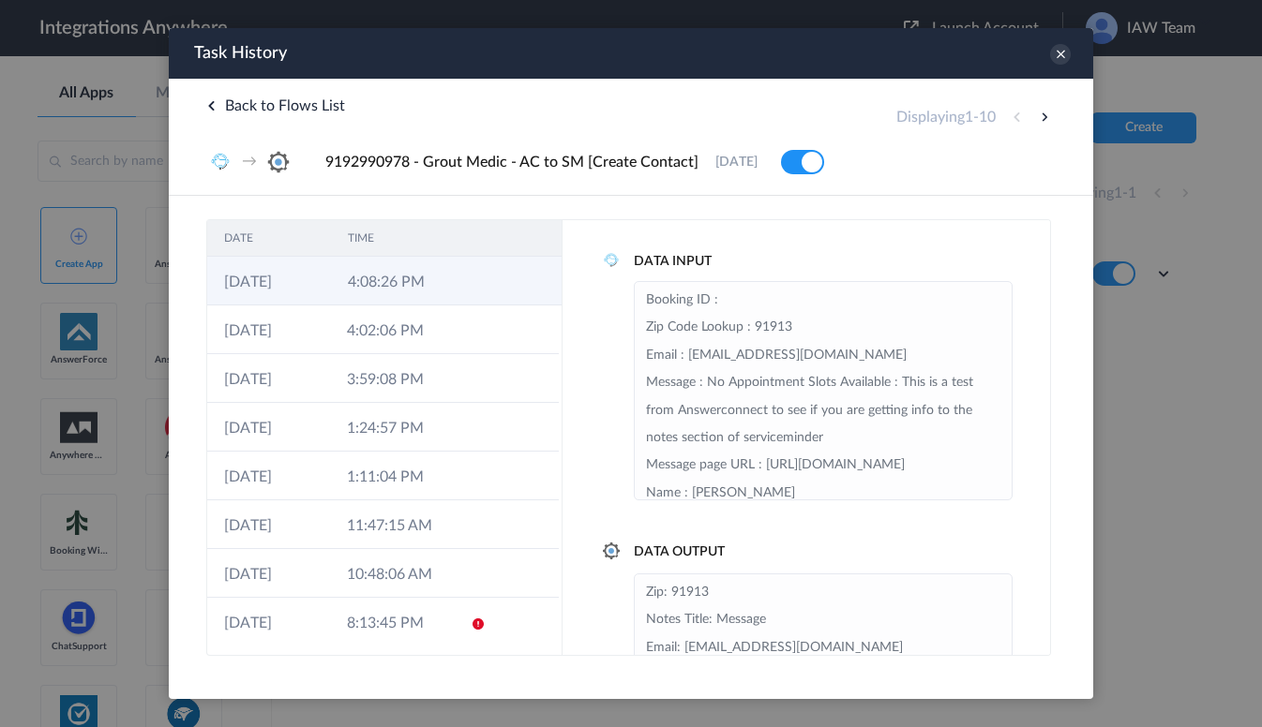
click at [461, 283] on td at bounding box center [474, 281] width 36 height 49
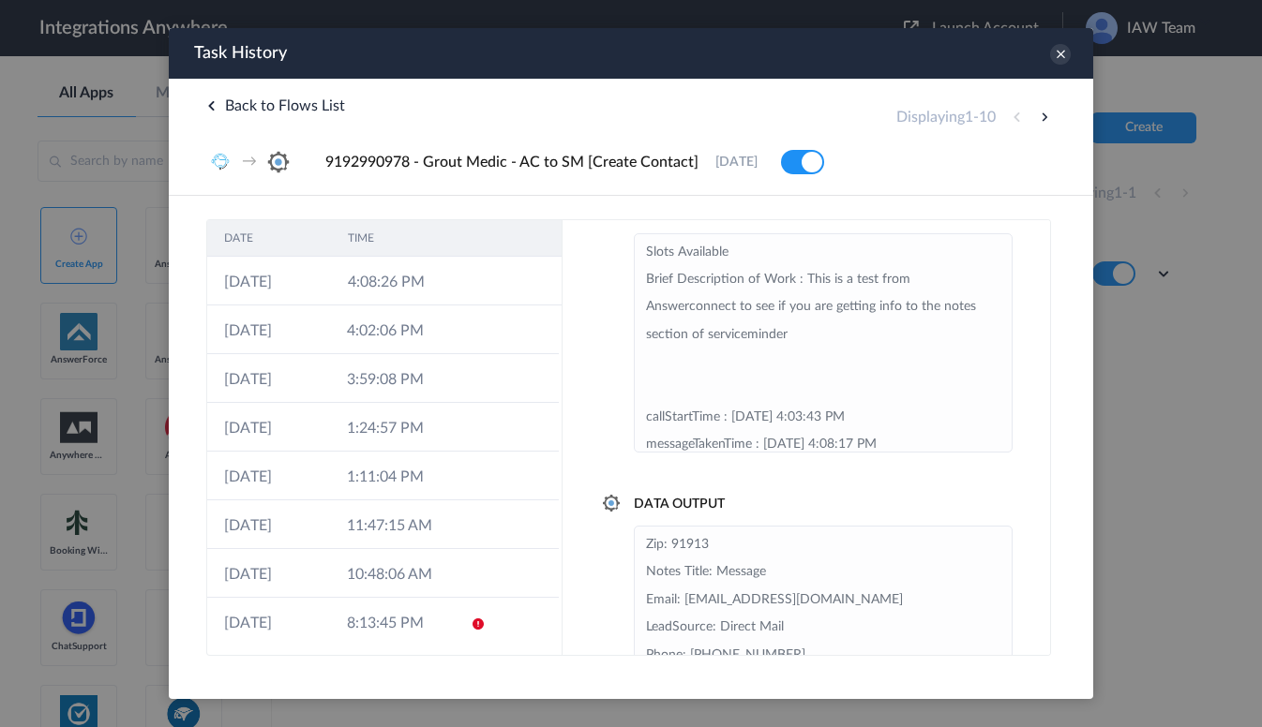
scroll to position [170, 0]
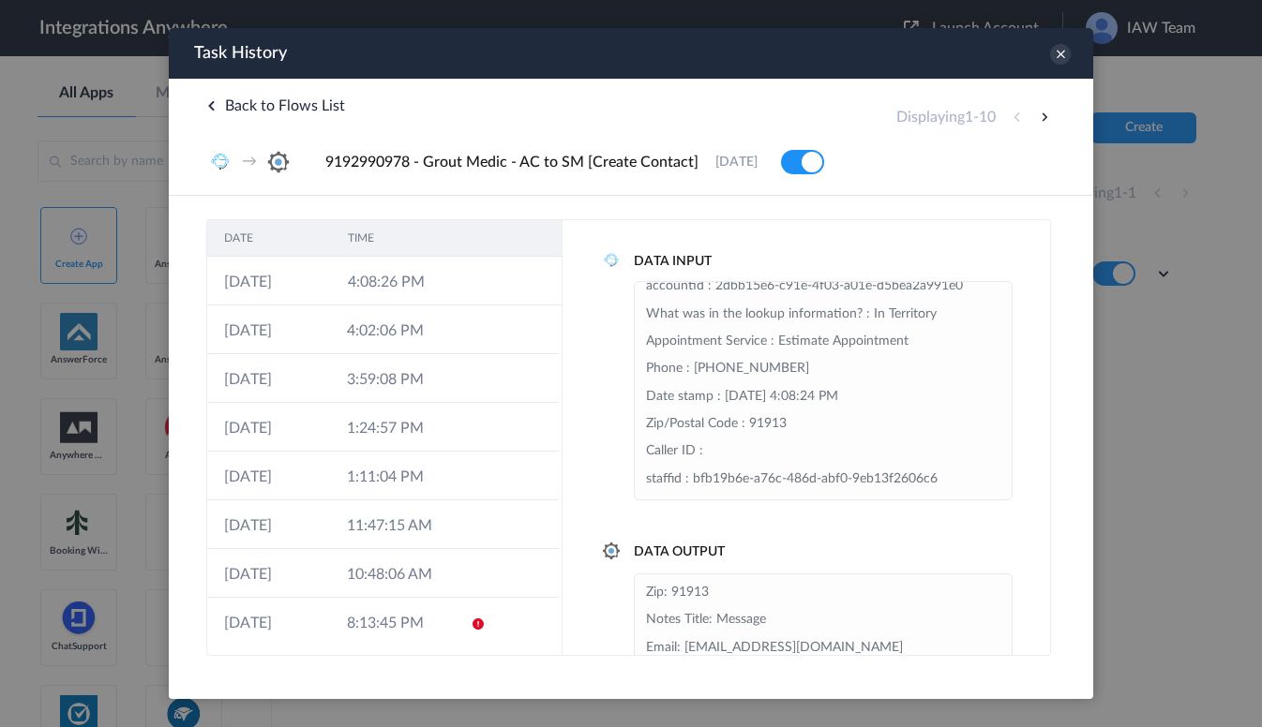
scroll to position [281, 0]
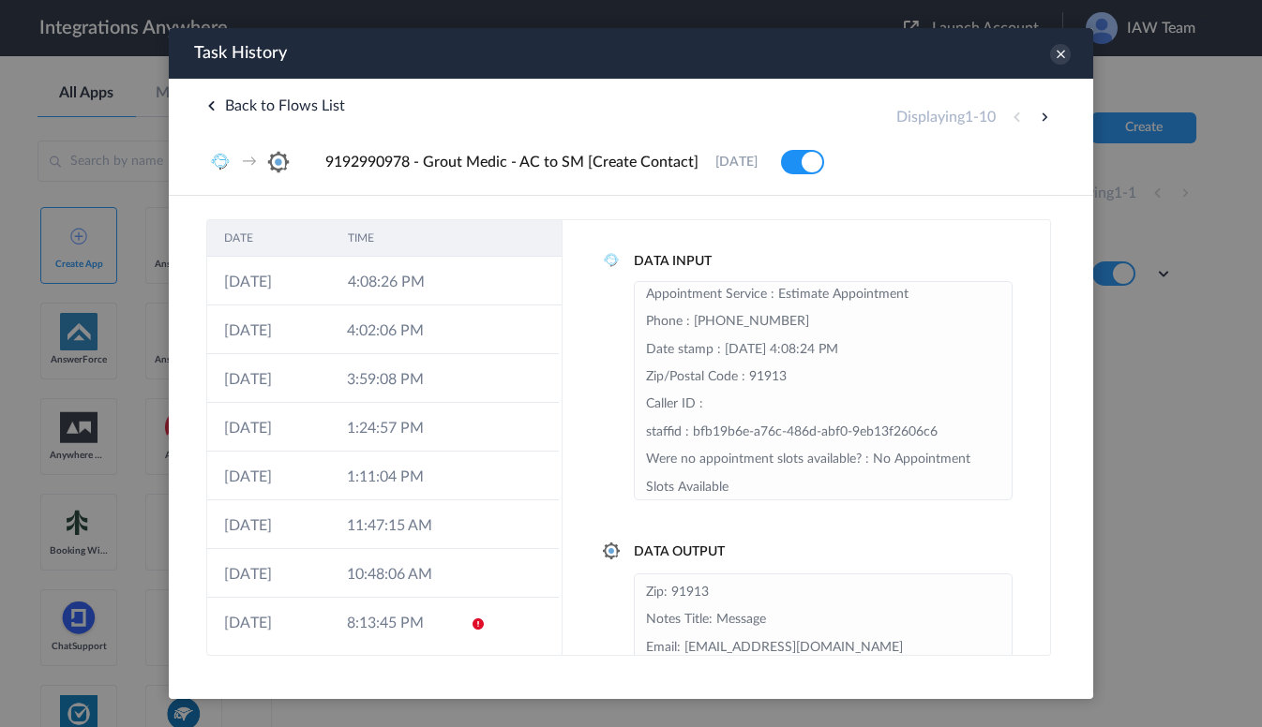
click at [891, 143] on div "Back to Flows List Displaying 1 - 10 → 9192990978 - Grout Medic - AC to SM [Cre…" at bounding box center [631, 137] width 924 height 117
click at [1055, 53] on icon at bounding box center [1060, 54] width 21 height 21
